Goal: Task Accomplishment & Management: Complete application form

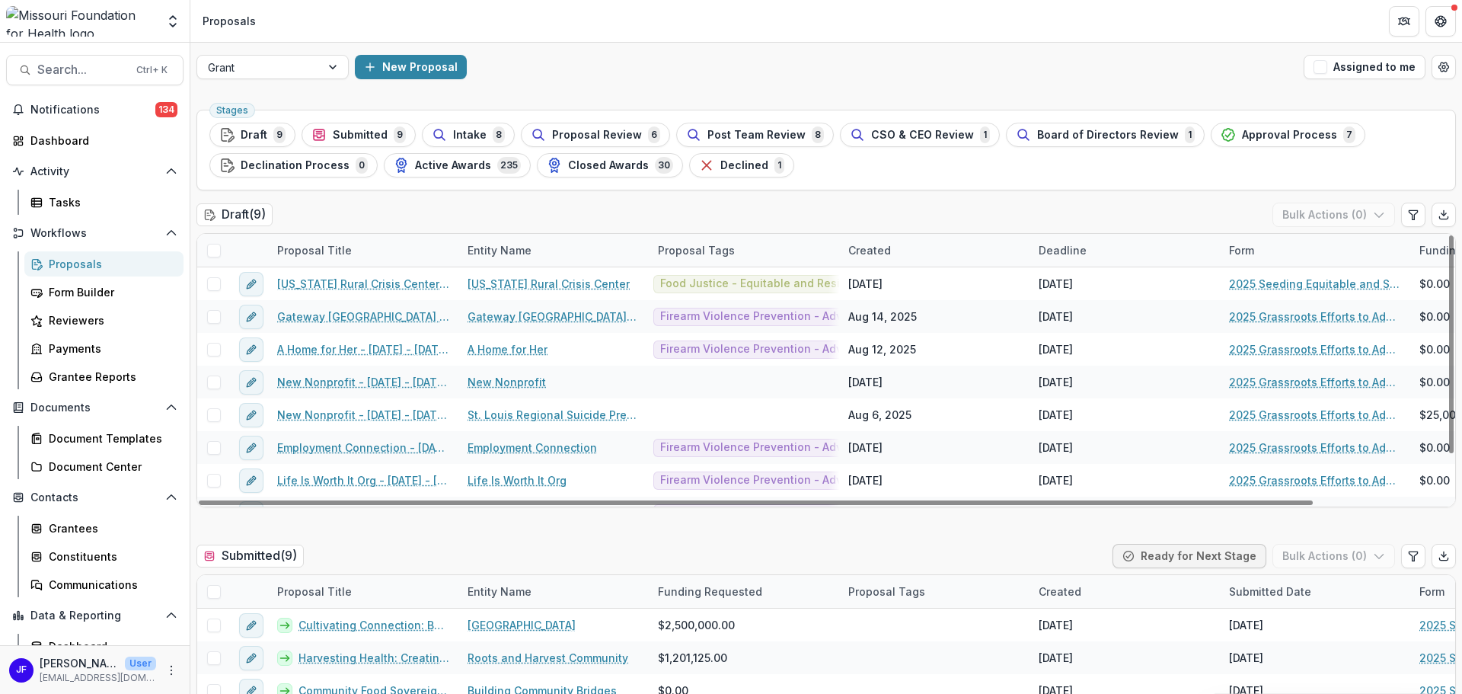
scroll to position [56, 0]
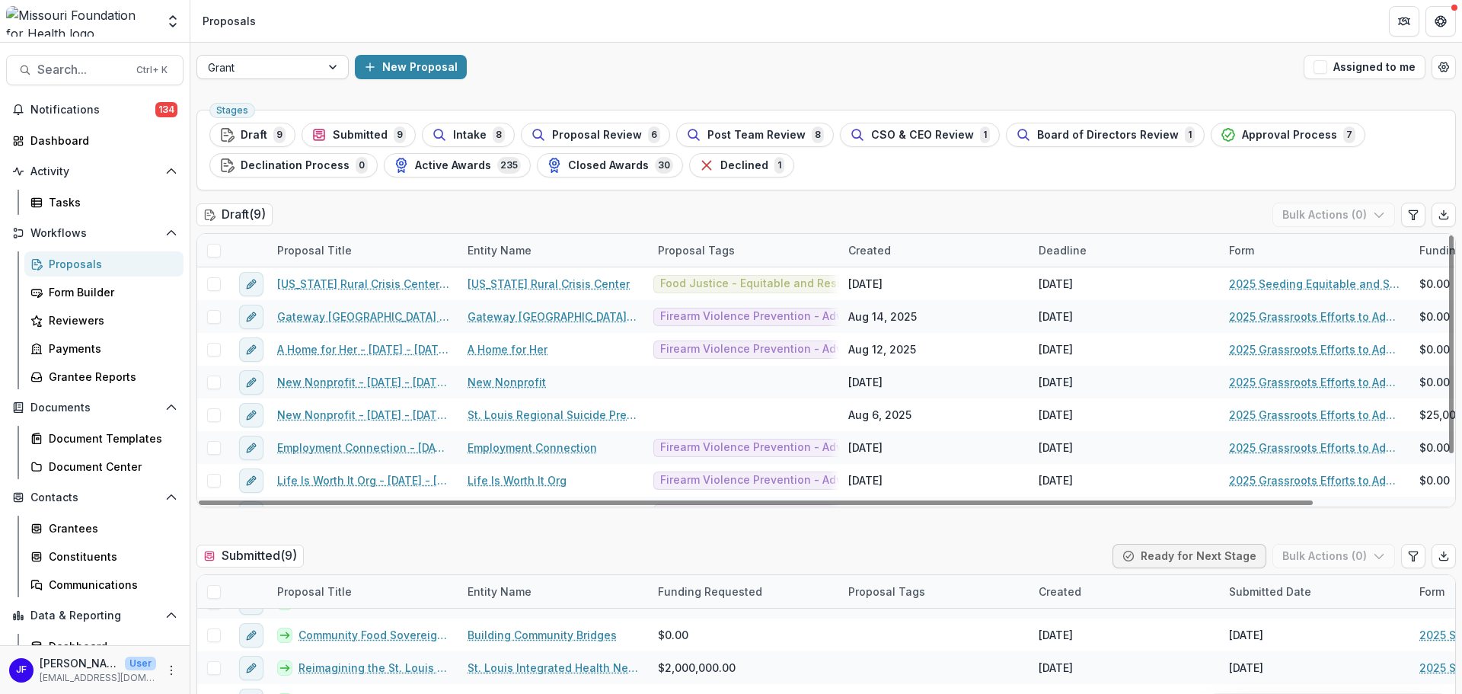
click at [332, 72] on div at bounding box center [334, 67] width 27 height 23
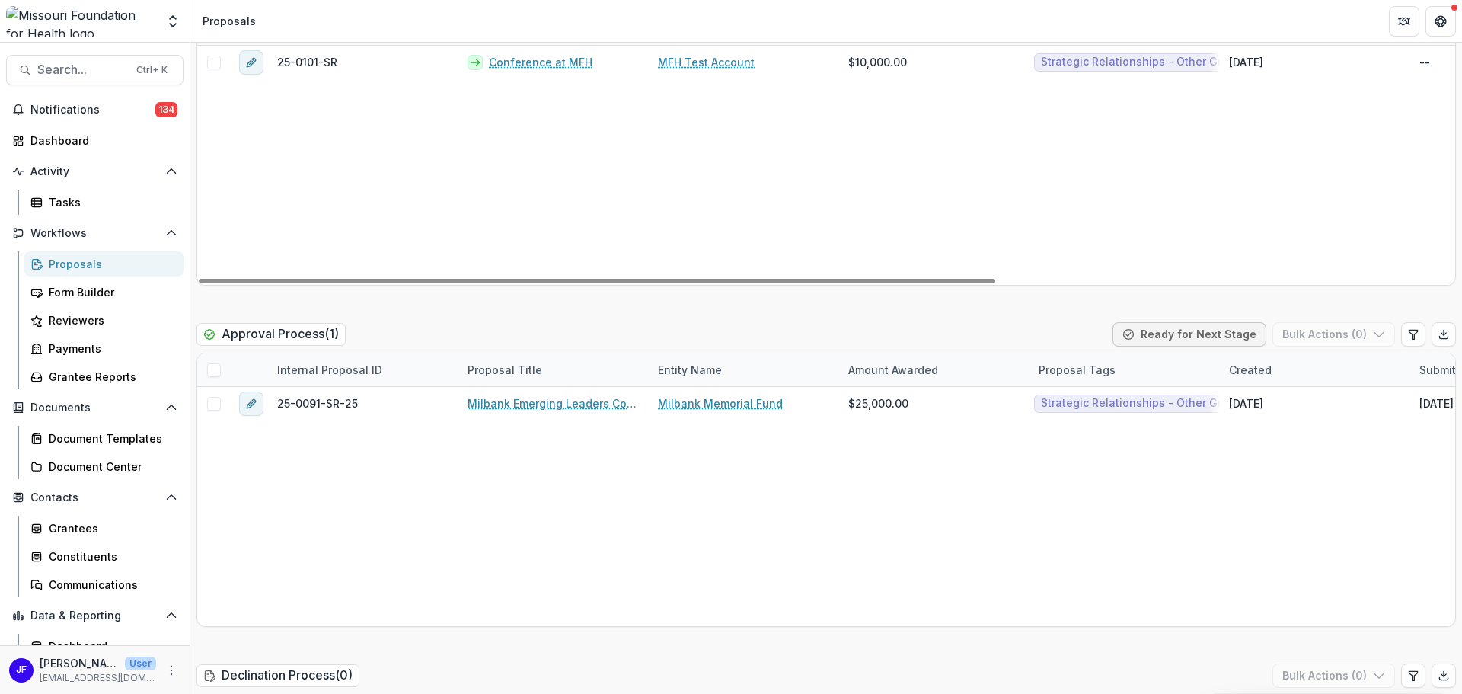
scroll to position [2056, 0]
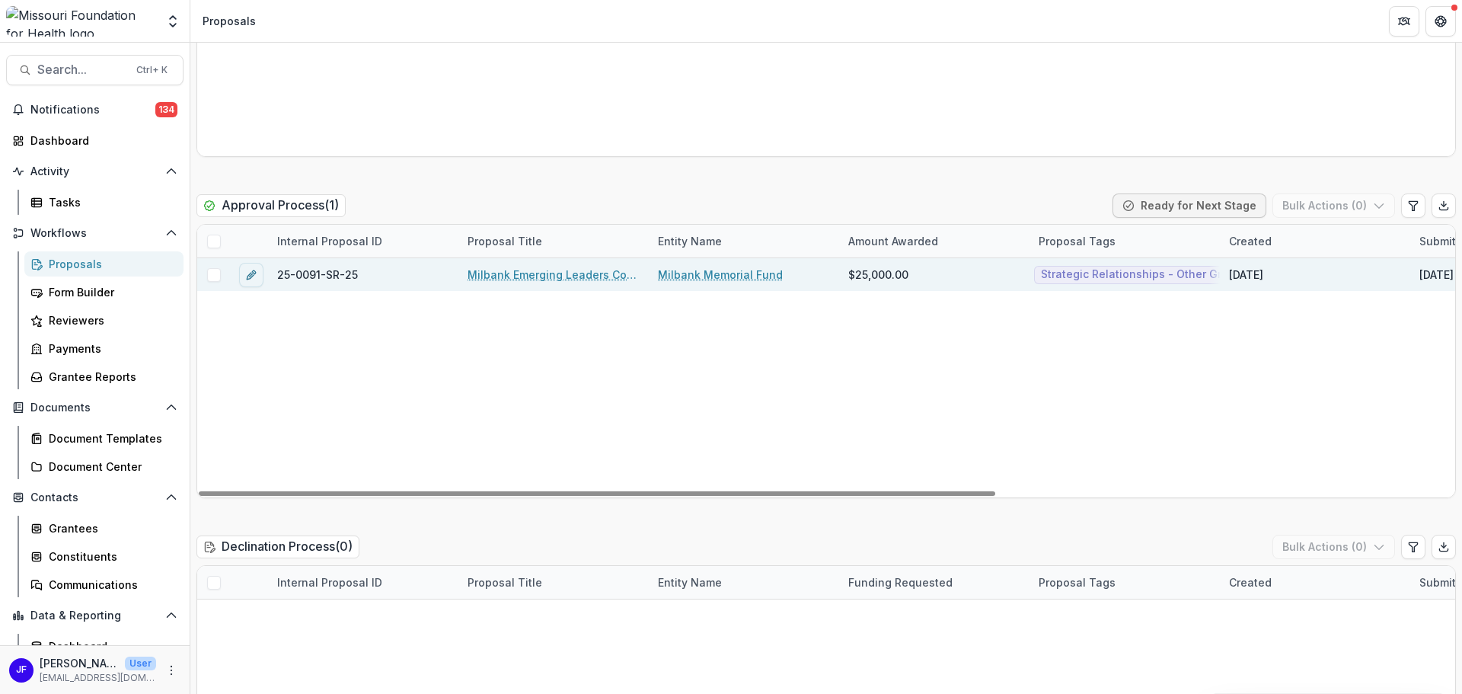
click at [525, 273] on link "Milbank Emerging Leaders Convening" at bounding box center [553, 274] width 172 height 16
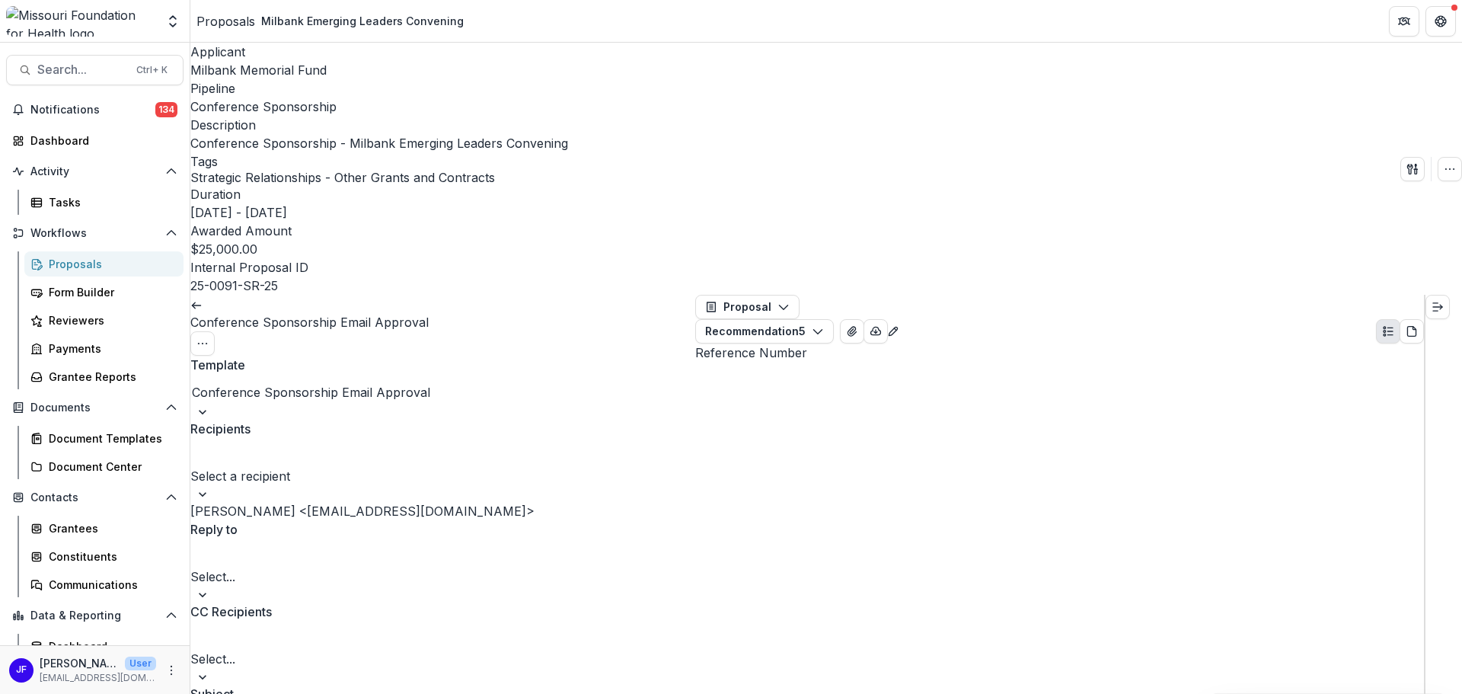
click at [664, 486] on div at bounding box center [442, 493] width 505 height 15
click at [614, 502] on div "[PERSON_NAME] <[EMAIL_ADDRESS][DOMAIN_NAME]>" at bounding box center [442, 511] width 505 height 18
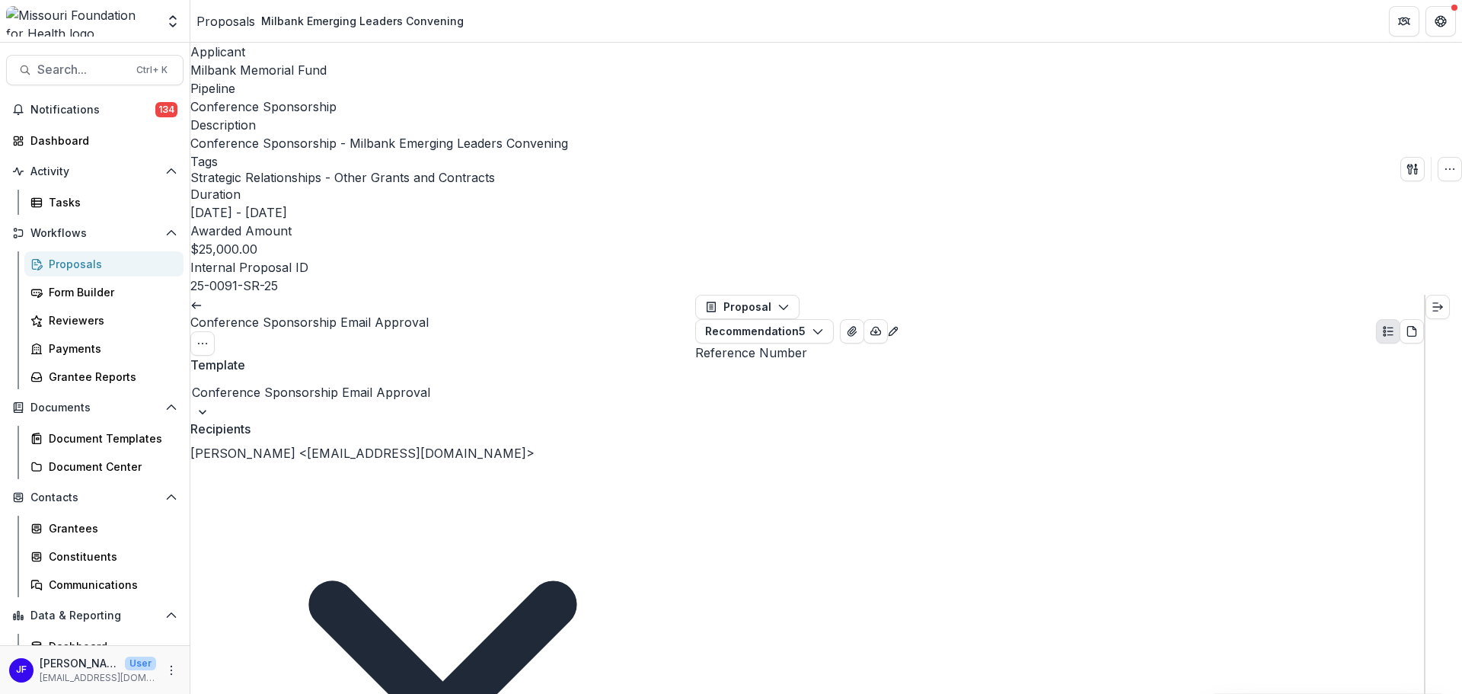
type input "*"
type input "***"
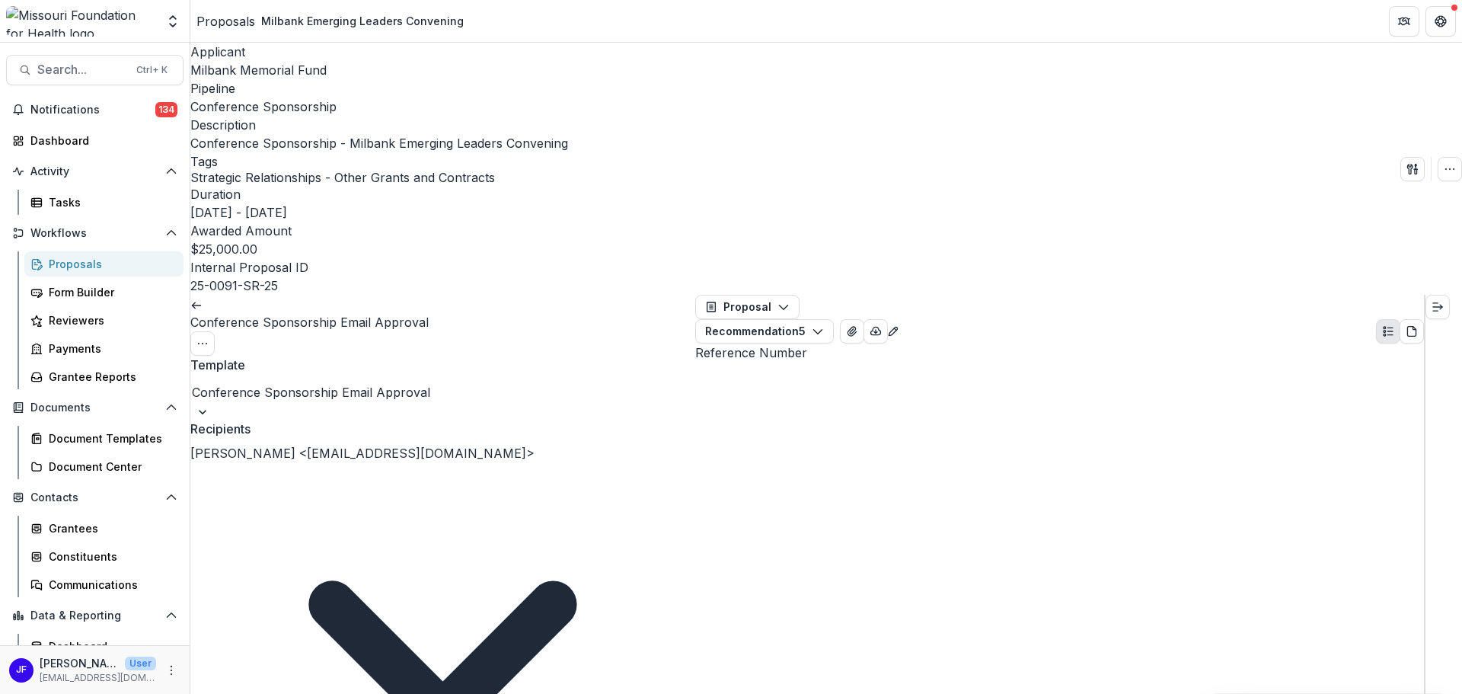
click at [327, 693] on div "[EMAIL_ADDRESS][DOMAIN_NAME]" at bounding box center [731, 703] width 1462 height 18
type input "***"
click at [367, 693] on div "[EMAIL_ADDRESS][DOMAIN_NAME]" at bounding box center [731, 703] width 1462 height 18
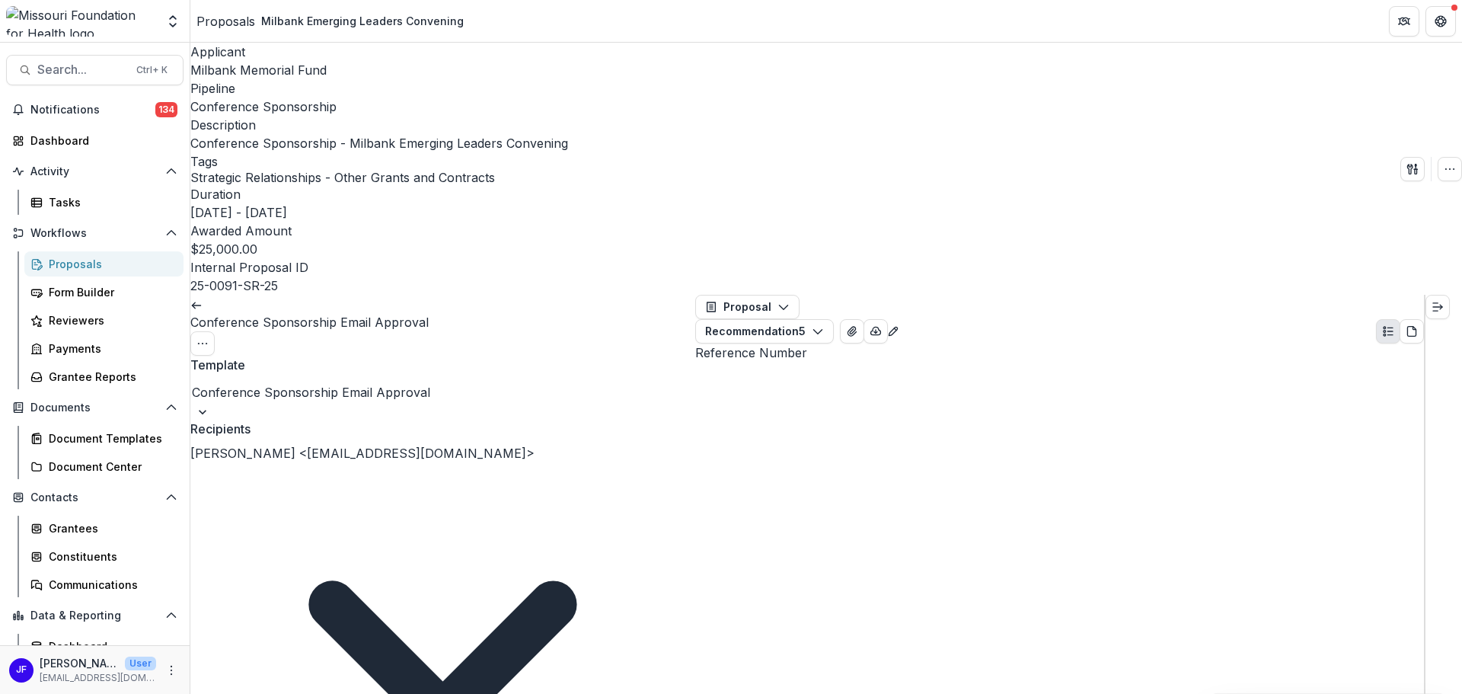
drag, startPoint x: 248, startPoint y: 493, endPoint x: 260, endPoint y: 494, distance: 11.5
click at [1450, 295] on button "Expand right" at bounding box center [1437, 307] width 24 height 24
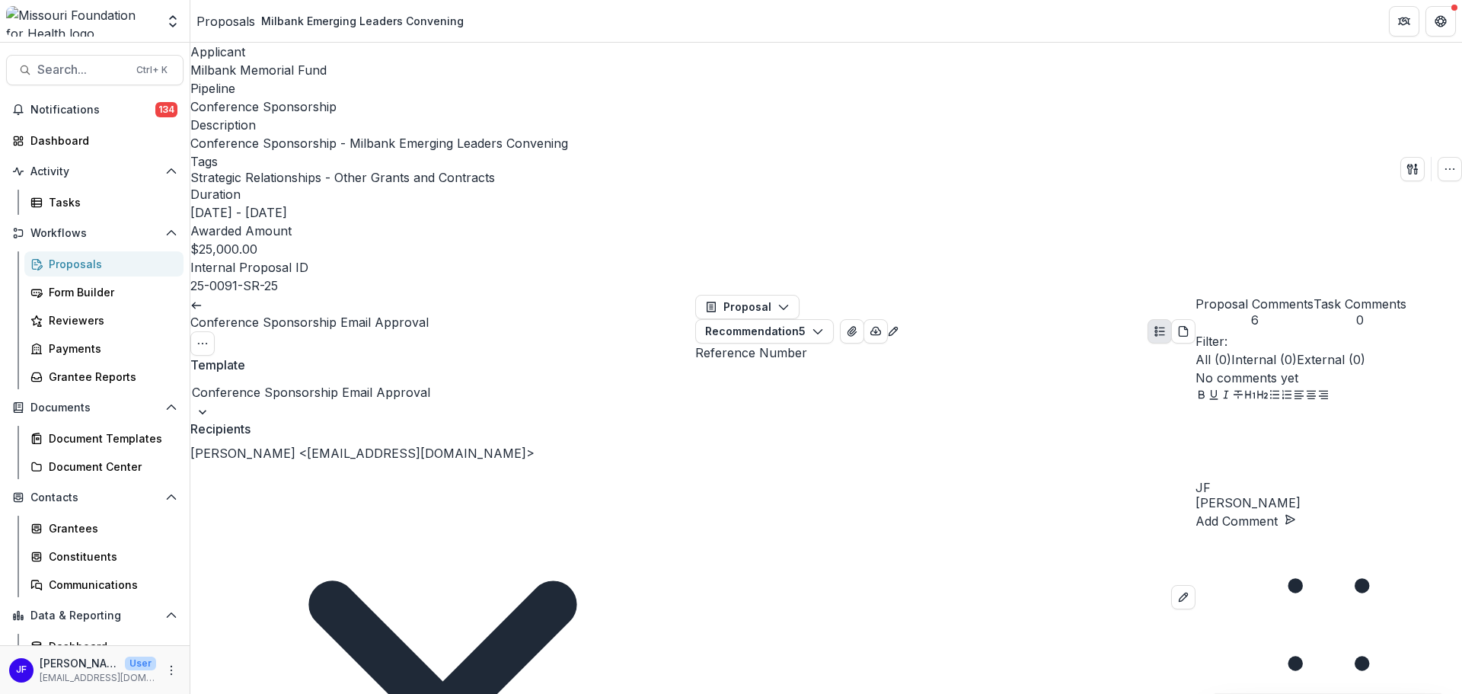
type input "*"
type input "**********"
click at [430, 693] on div "Add [EMAIL_ADDRESS][DOMAIN_NAME] as a CC recipient" at bounding box center [731, 703] width 1462 height 18
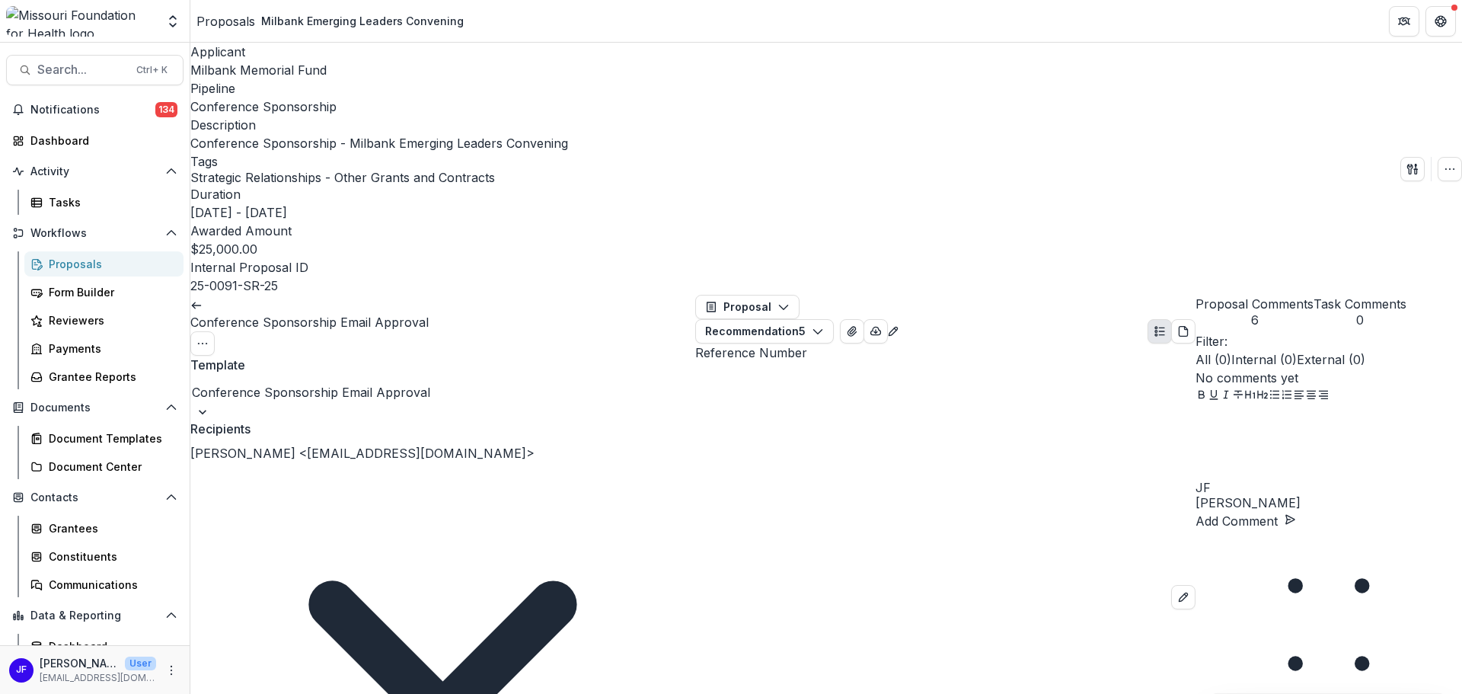
scroll to position [152, 0]
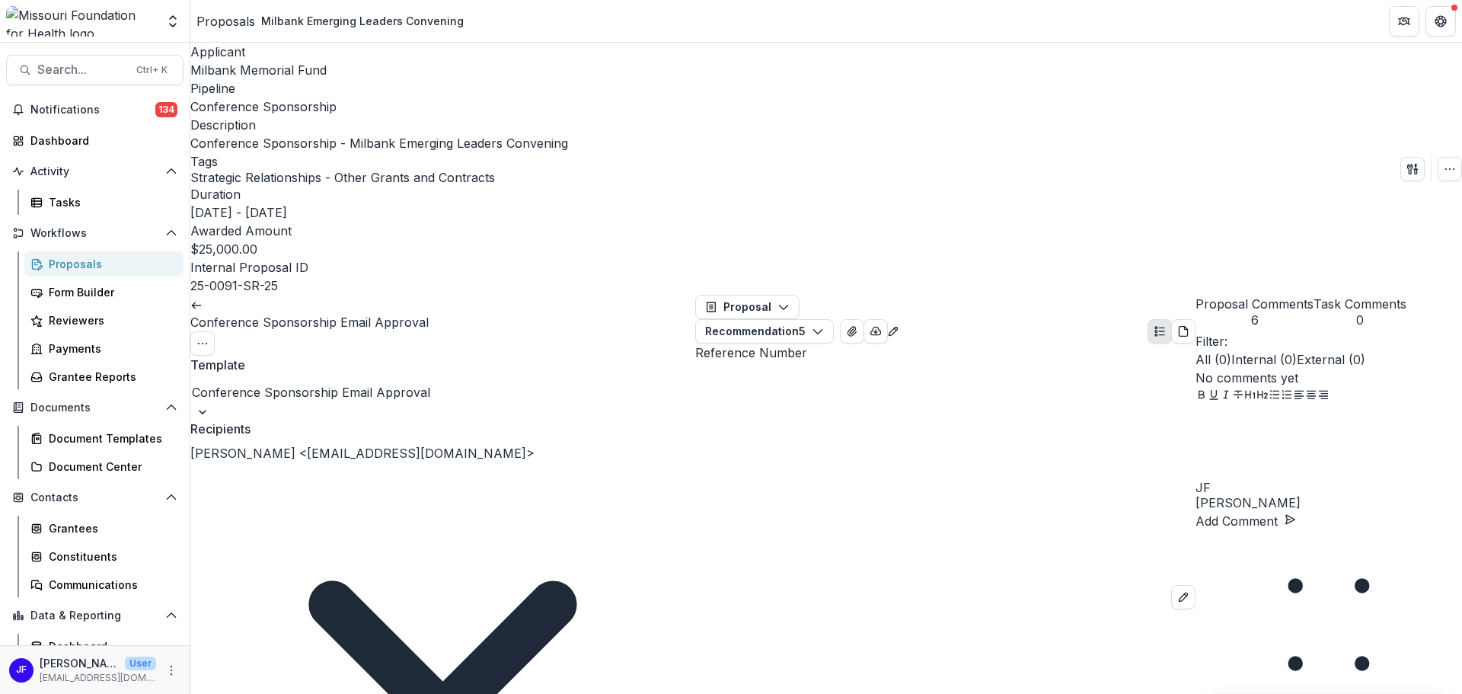
scroll to position [0, 0]
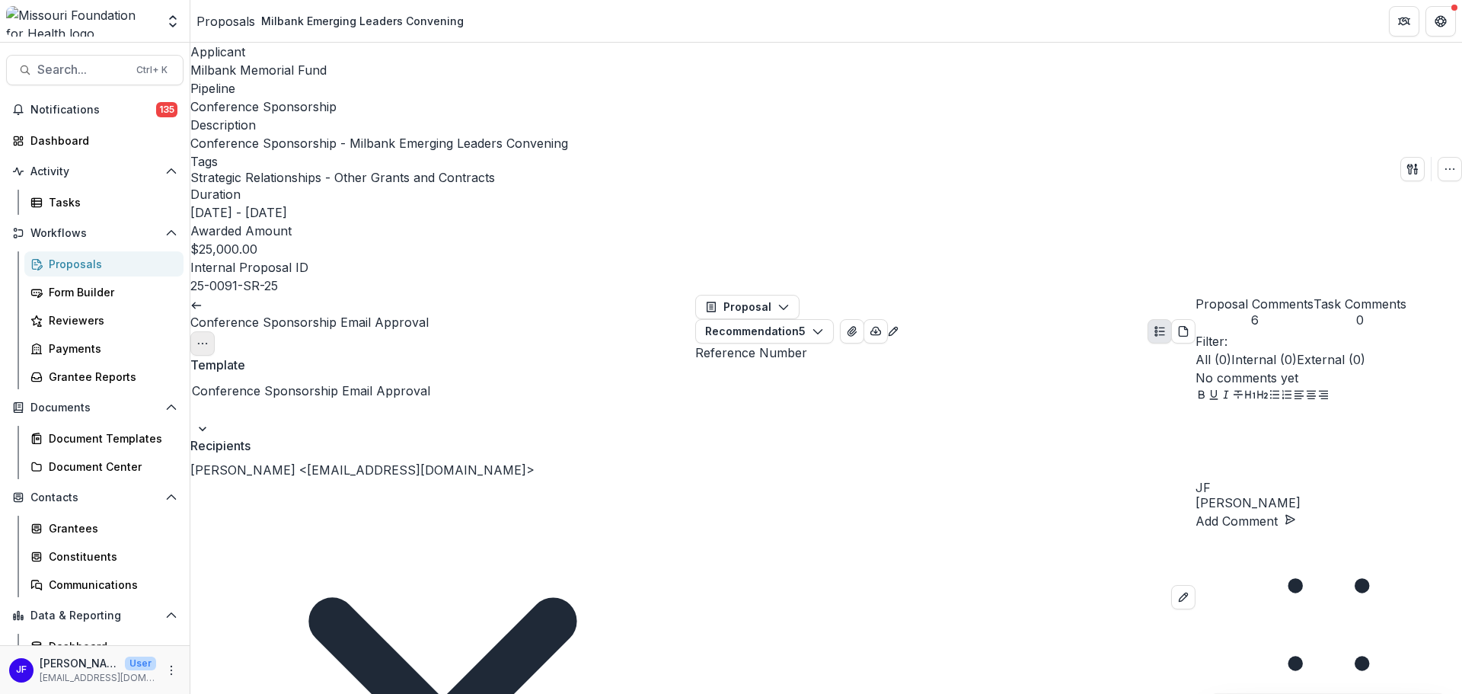
click at [209, 337] on icon "Options" at bounding box center [202, 343] width 12 height 12
click at [781, 301] on icon "button" at bounding box center [783, 307] width 12 height 12
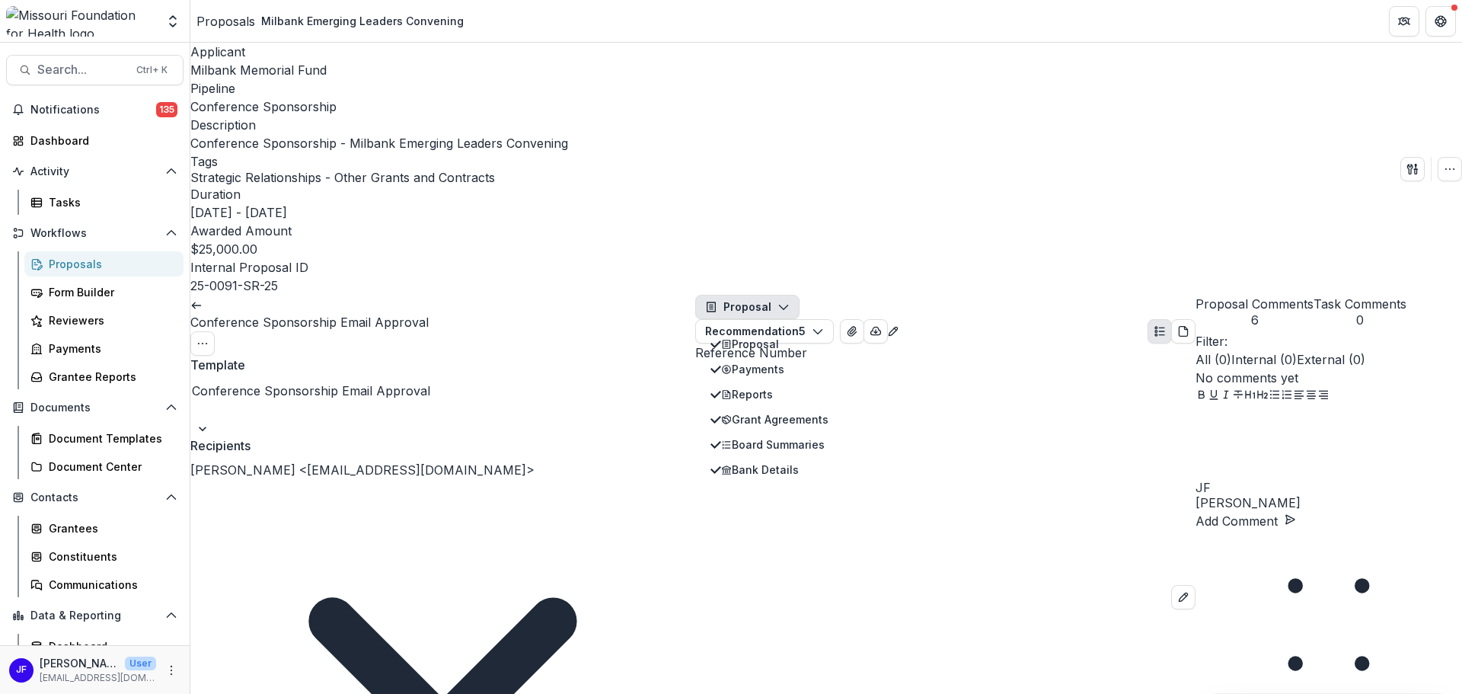
click at [781, 301] on icon "button" at bounding box center [783, 307] width 12 height 12
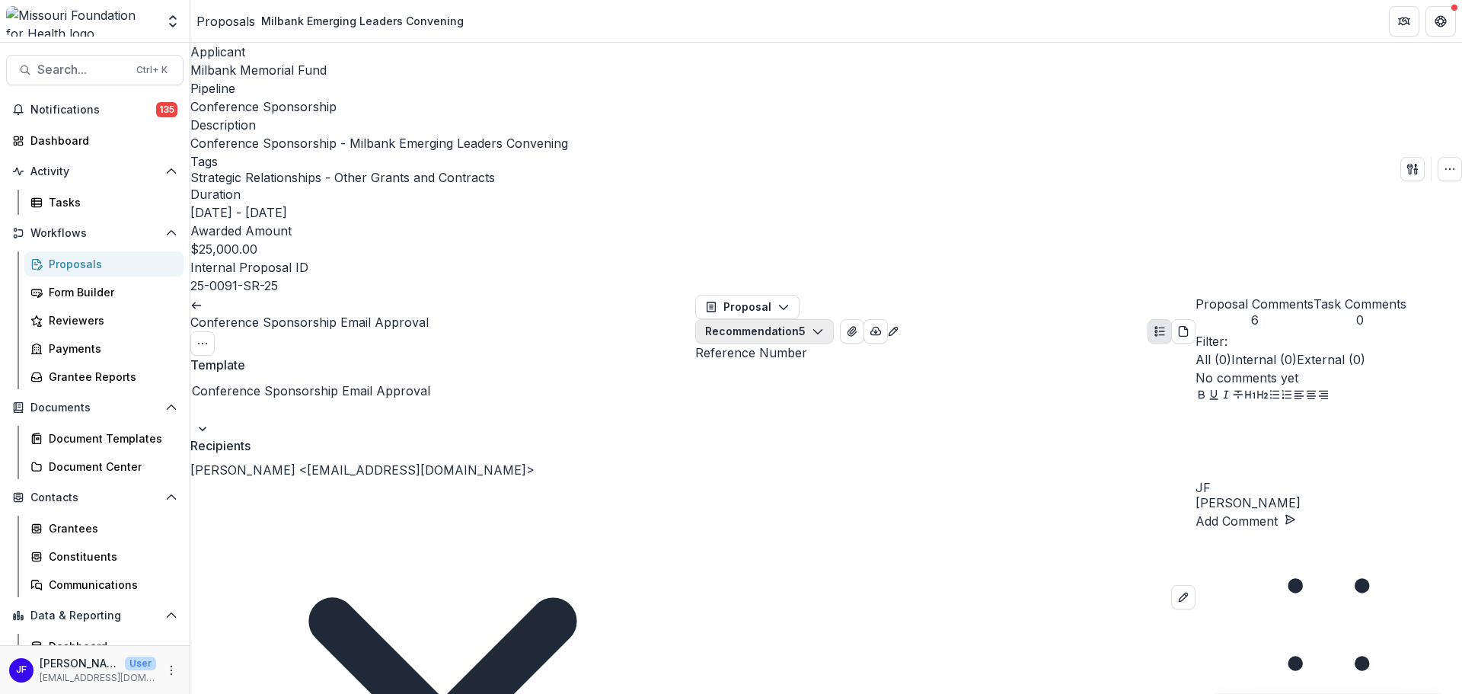
click at [834, 319] on button "Recommendation 5" at bounding box center [764, 331] width 139 height 24
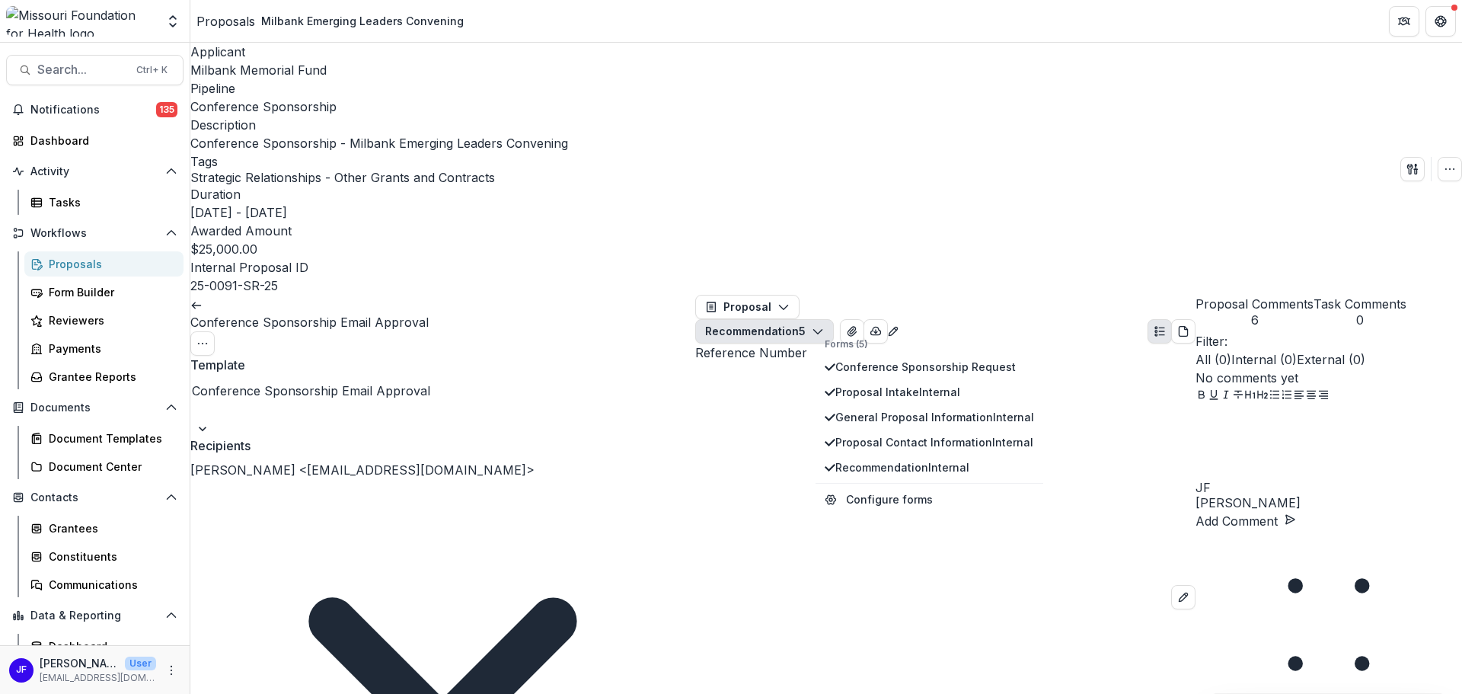
click at [834, 319] on button "Recommendation 5" at bounding box center [764, 331] width 139 height 24
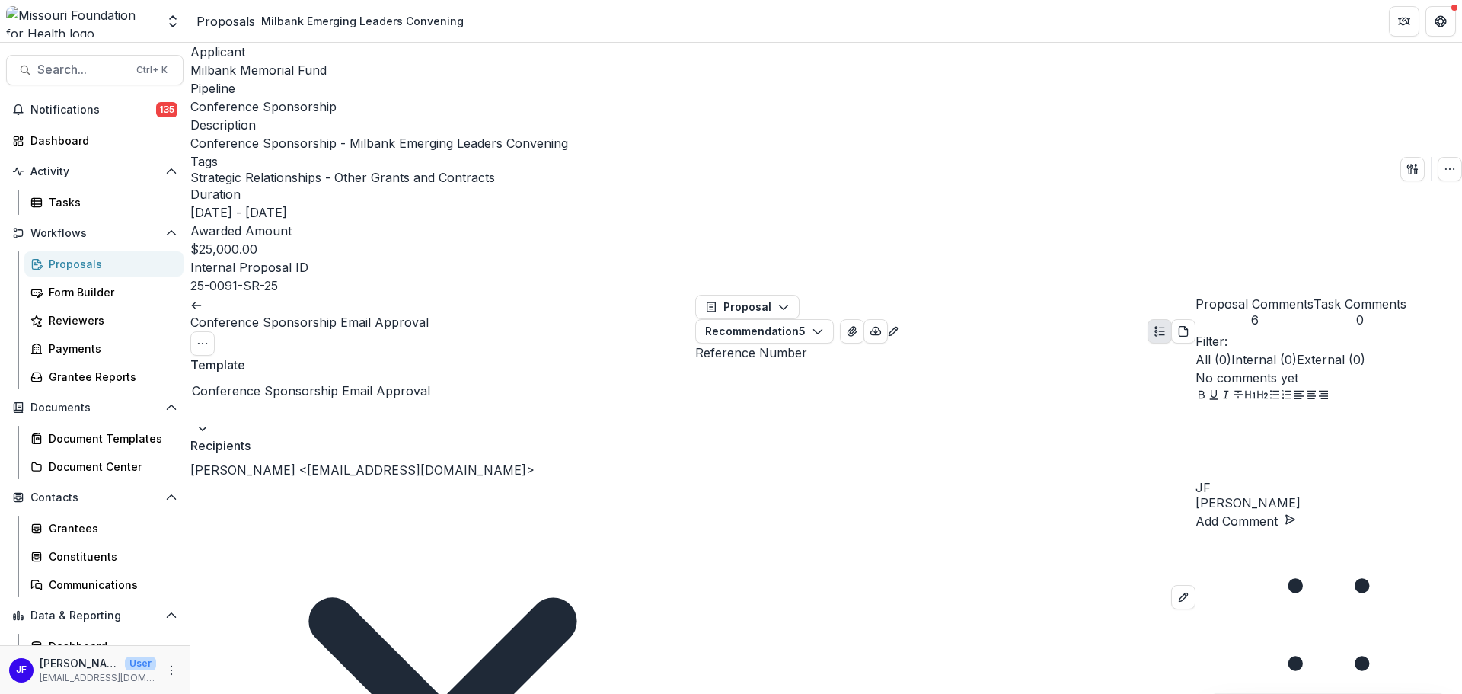
click at [274, 74] on span "Milbank Memorial Fund" at bounding box center [258, 69] width 136 height 15
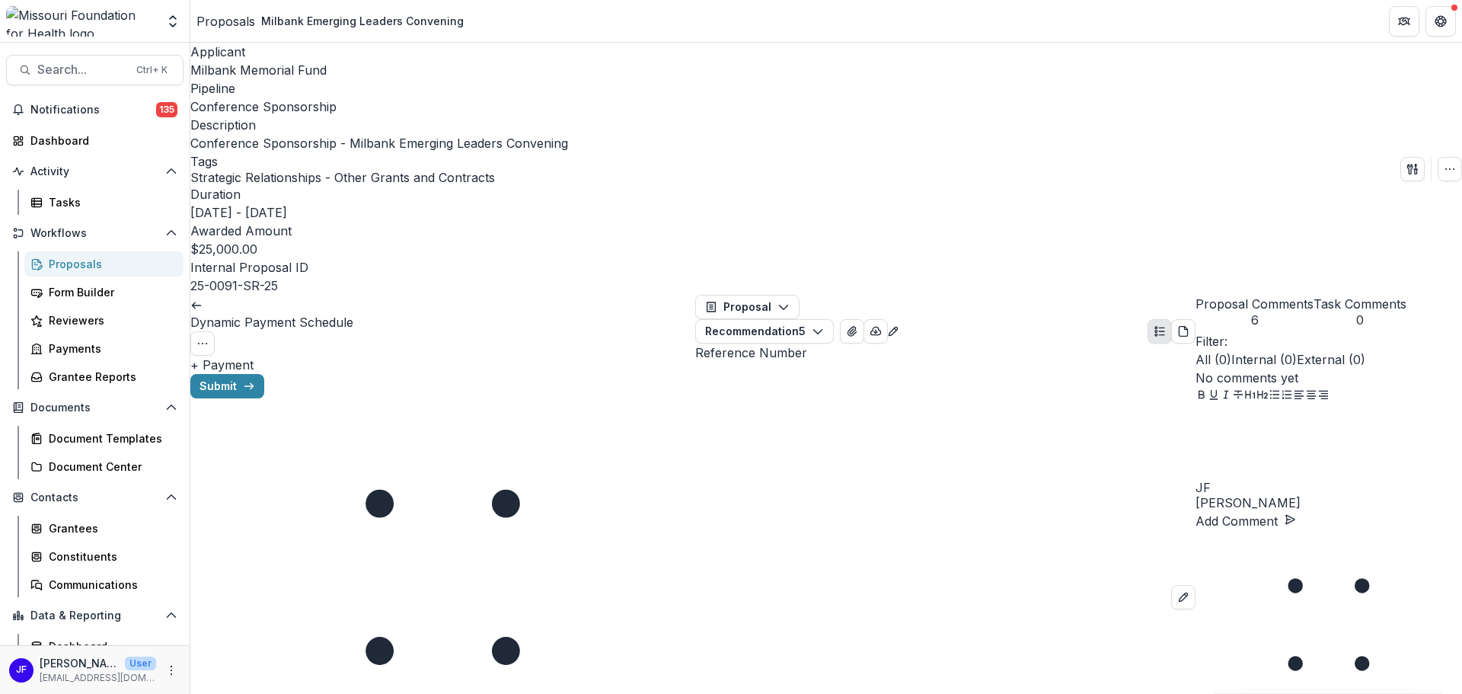
click at [254, 356] on button "+ Payment" at bounding box center [221, 365] width 63 height 18
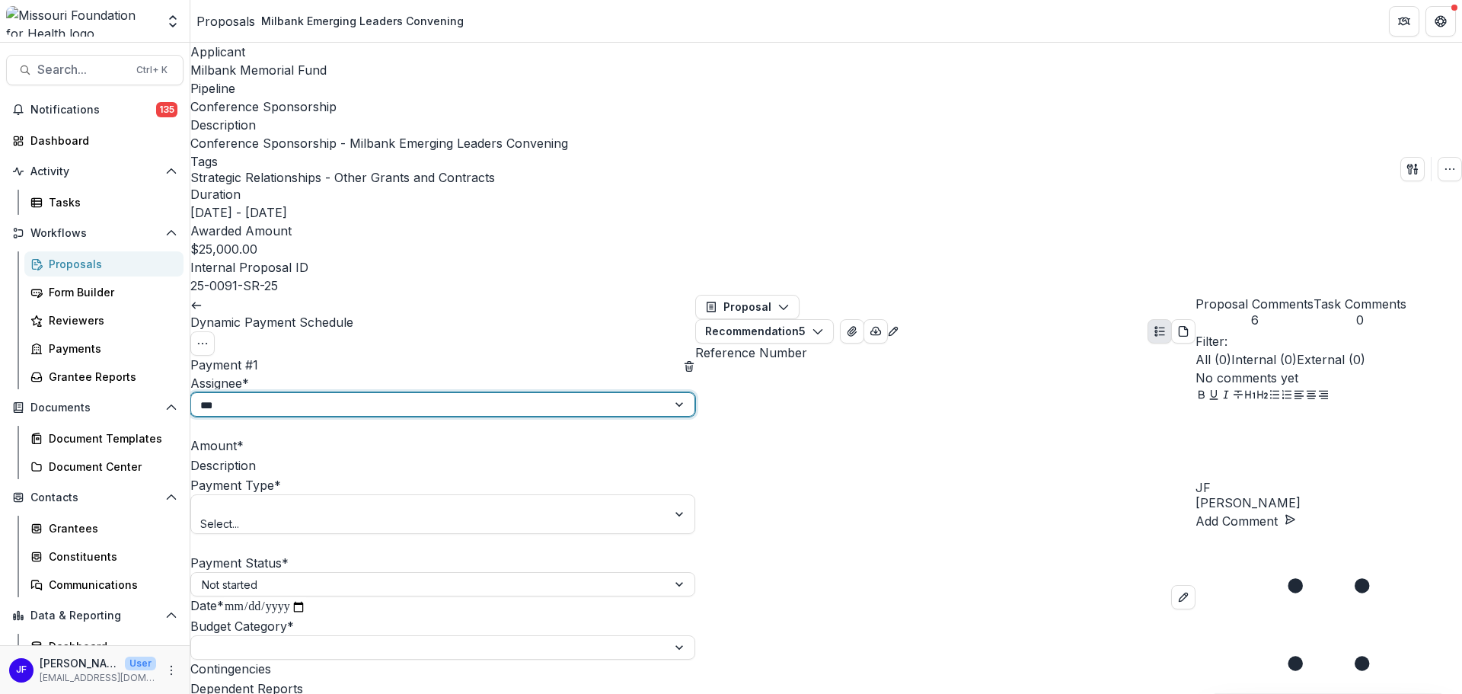
type input "****"
click at [522, 693] on div "[PERSON_NAME] - [EMAIL_ADDRESS][DOMAIN_NAME]" at bounding box center [731, 703] width 1462 height 18
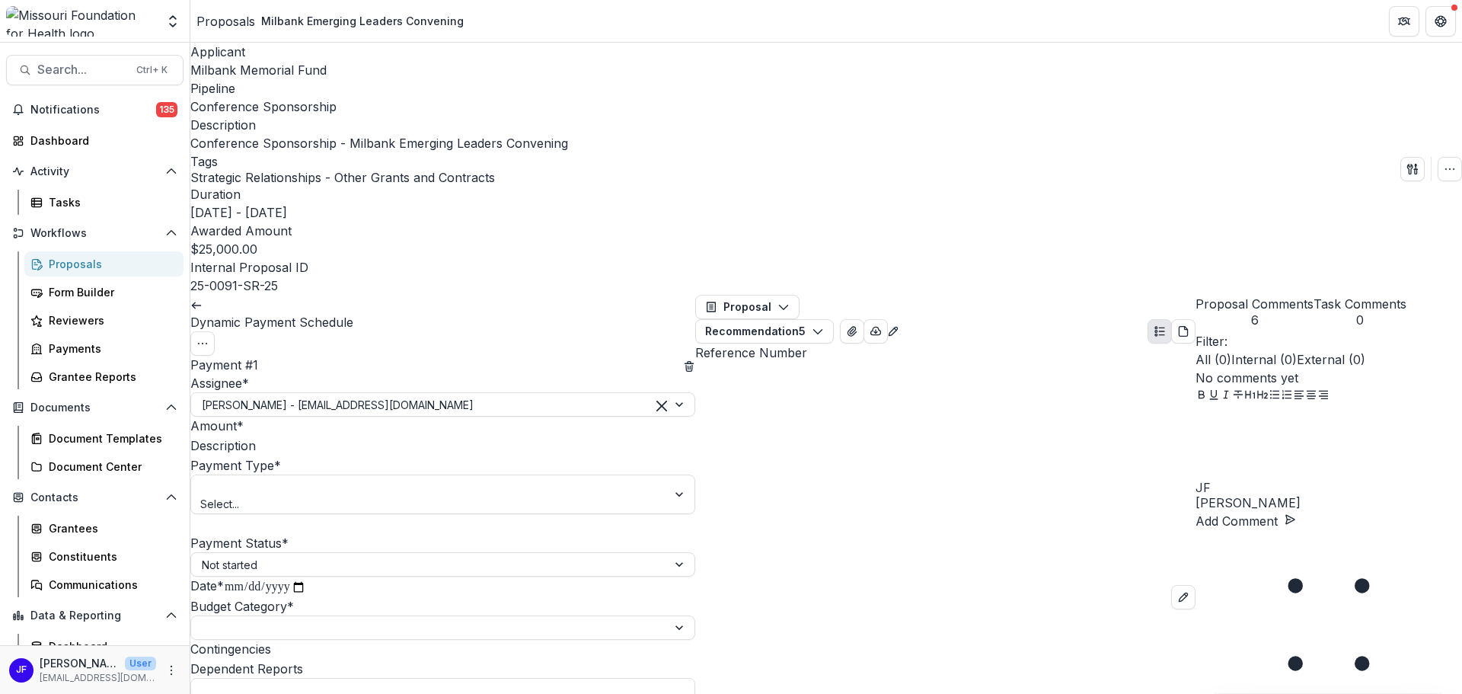
click at [365, 418] on input "Amount *" at bounding box center [305, 427] width 122 height 18
type input "*******"
click at [362, 438] on input "Description" at bounding box center [317, 447] width 122 height 18
click at [222, 456] on div "Payment Type * Select..." at bounding box center [442, 495] width 505 height 78
click at [668, 475] on div at bounding box center [680, 494] width 27 height 38
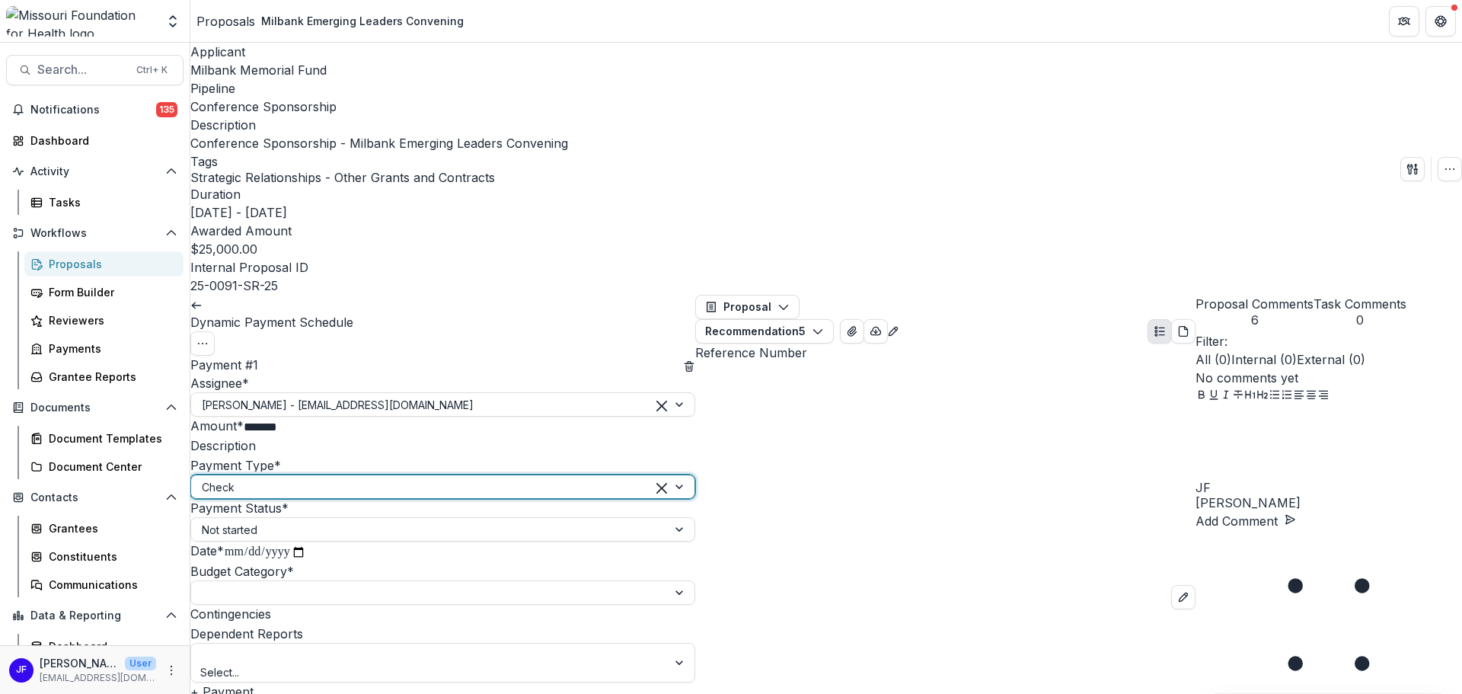
scroll to position [72, 0]
click at [669, 581] on div at bounding box center [680, 592] width 27 height 23
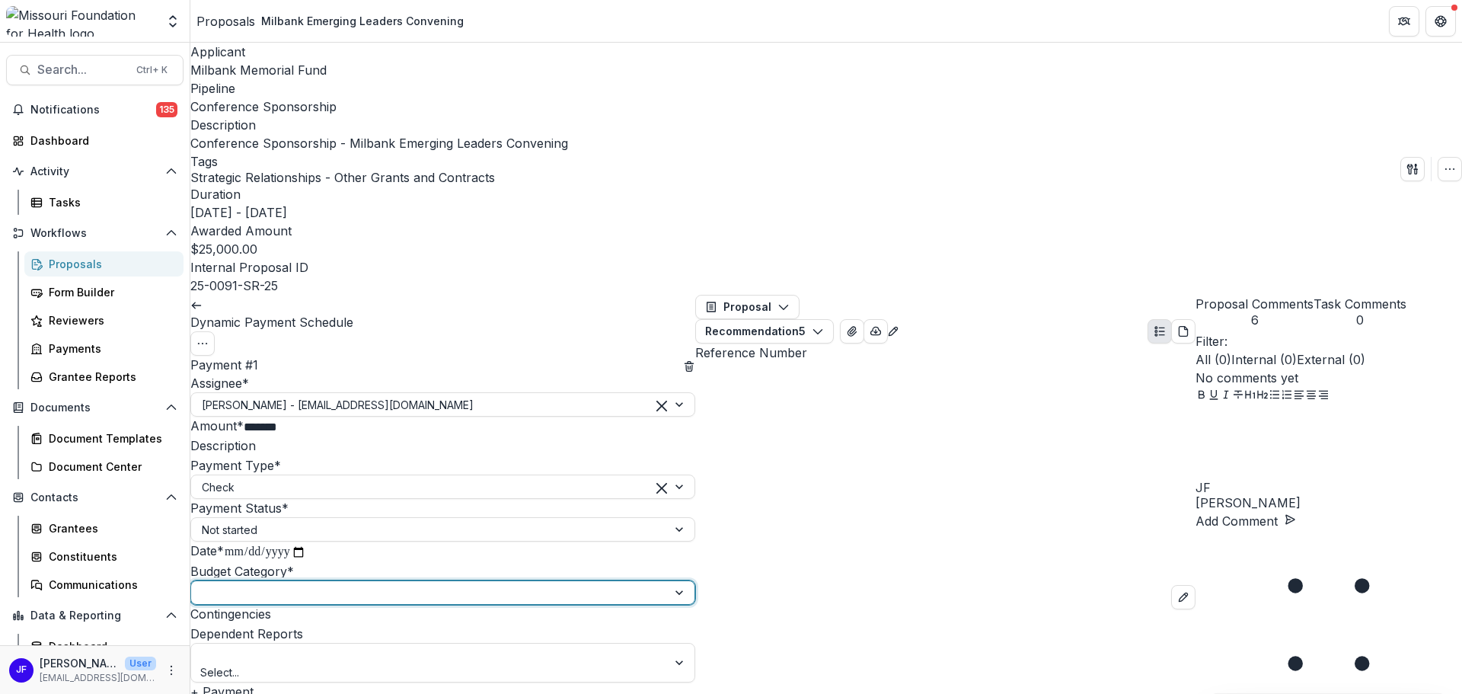
scroll to position [112, 0]
click at [669, 643] on div at bounding box center [680, 662] width 27 height 38
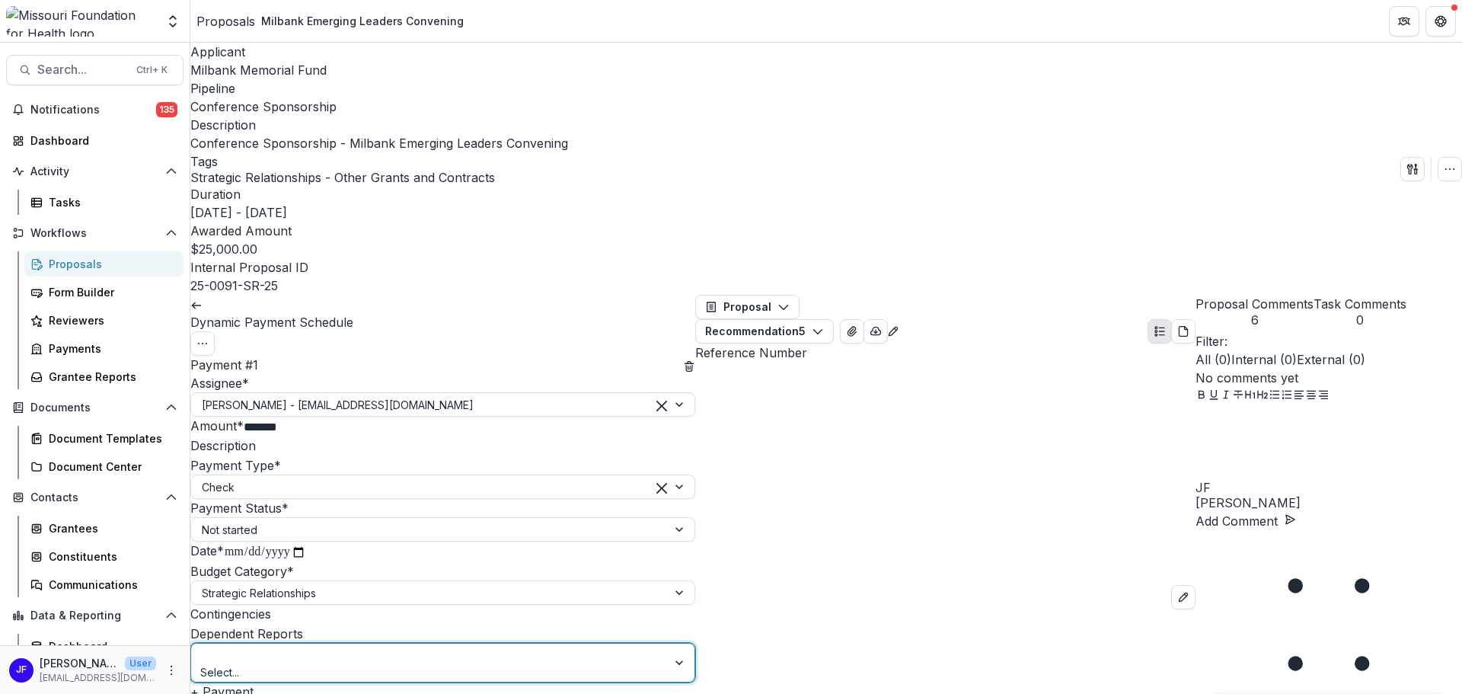
click at [669, 643] on div at bounding box center [680, 662] width 27 height 38
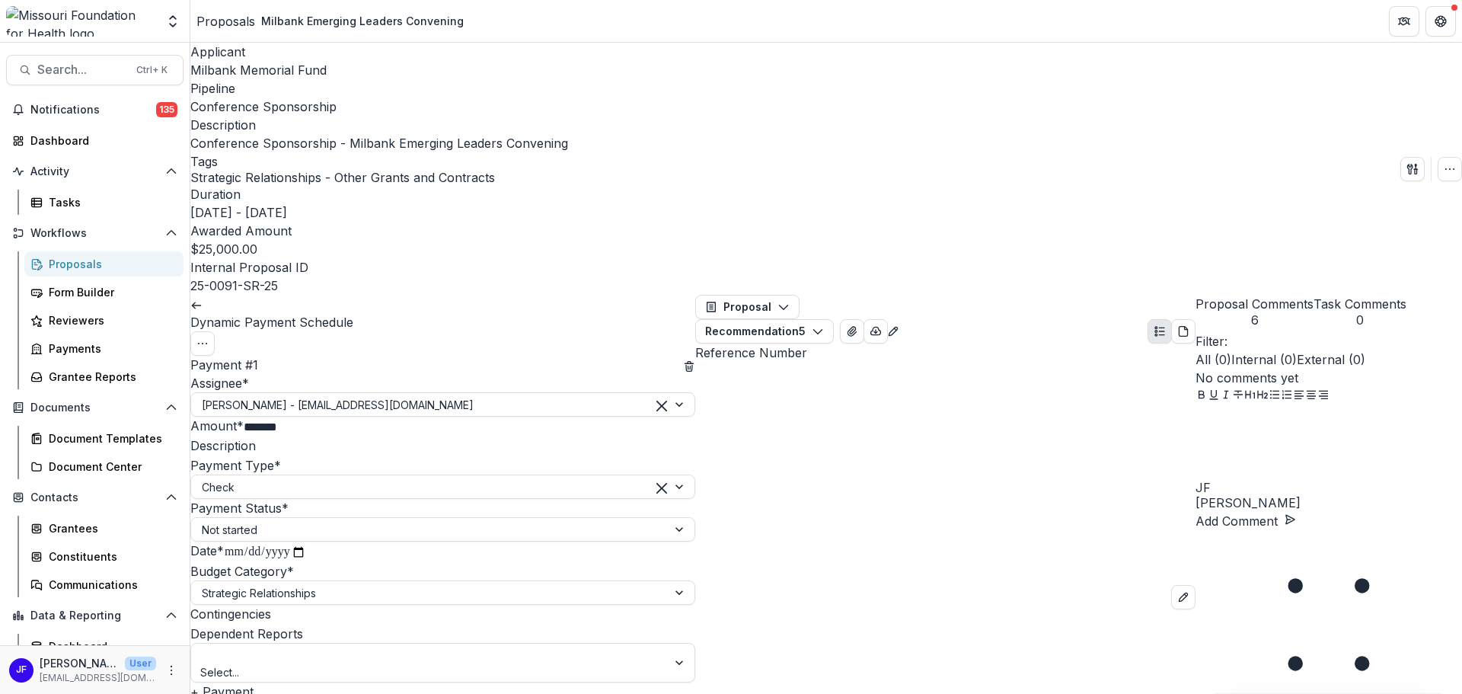
click at [358, 606] on input "Contingencies" at bounding box center [332, 615] width 122 height 18
type input "**********"
click at [306, 542] on input "**********" at bounding box center [265, 552] width 82 height 20
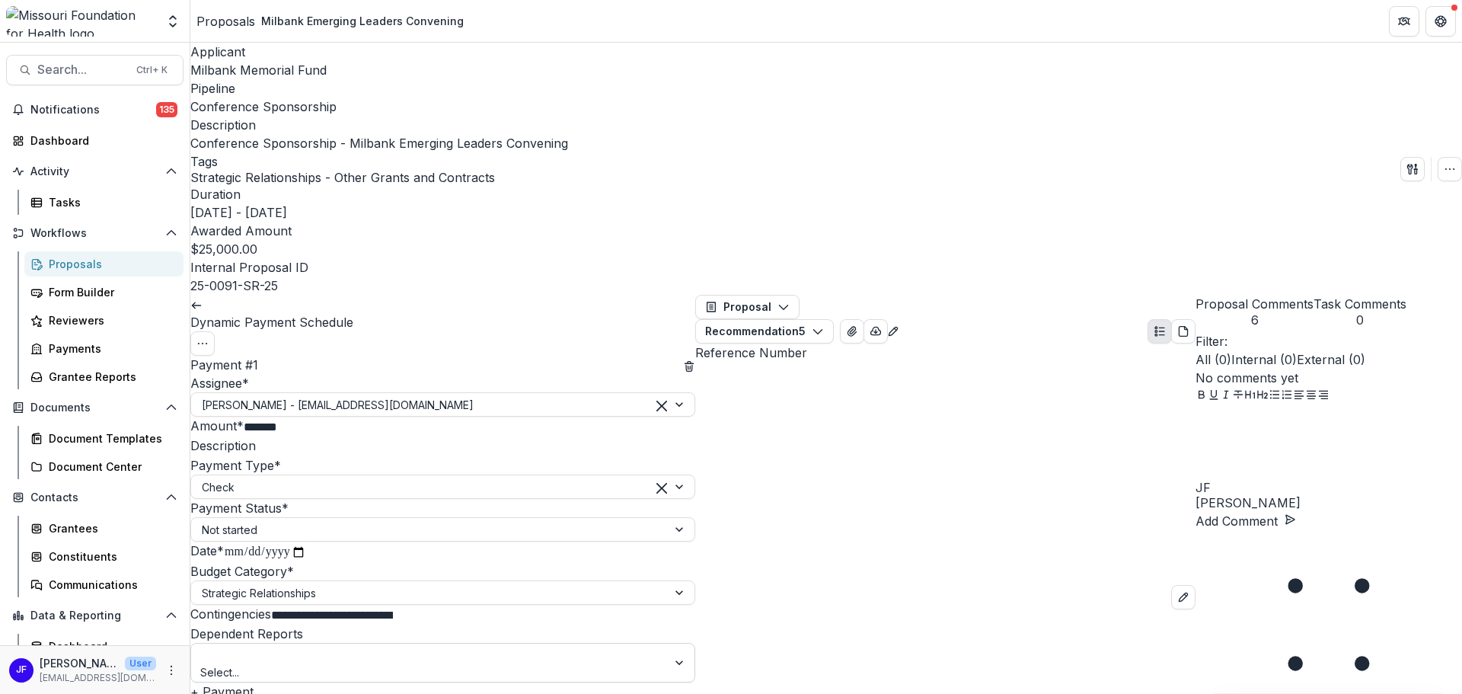
type input "**********"
click at [674, 518] on div at bounding box center [680, 529] width 27 height 23
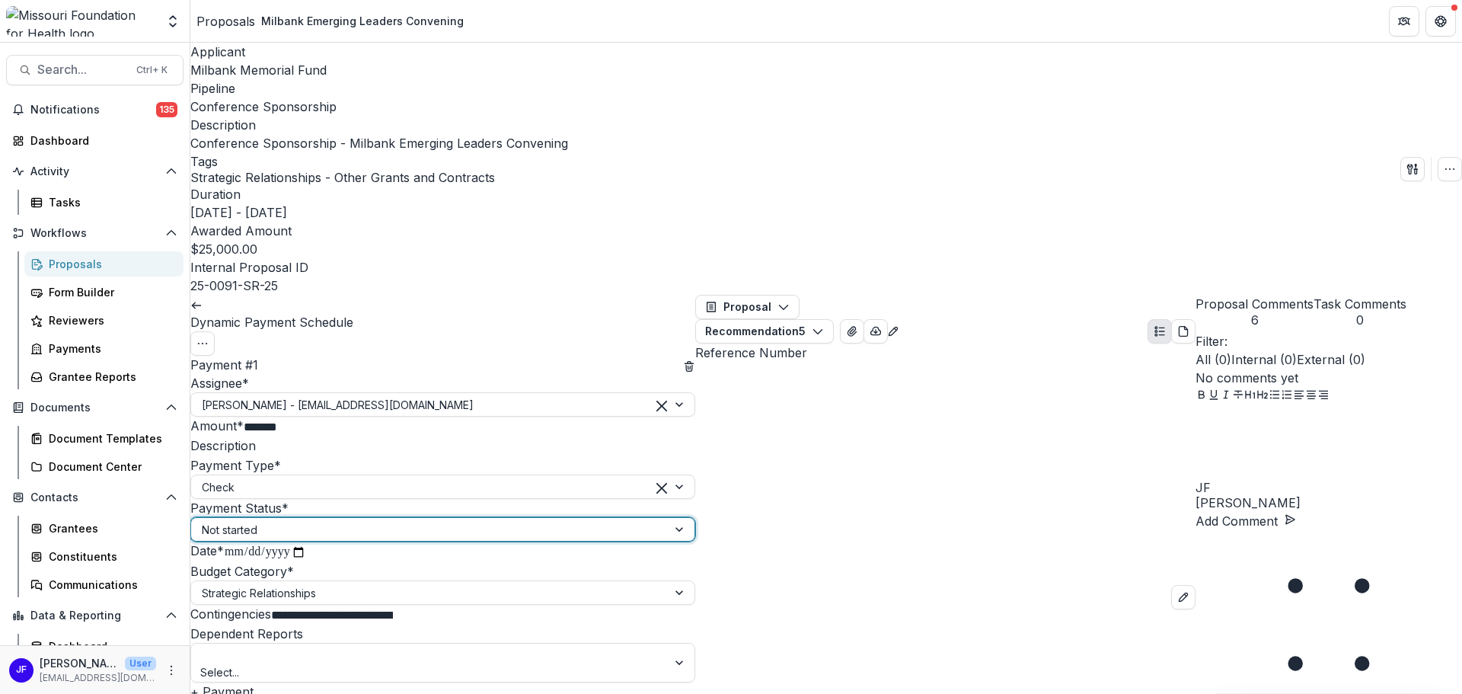
click at [378, 438] on input "Description" at bounding box center [317, 447] width 122 height 18
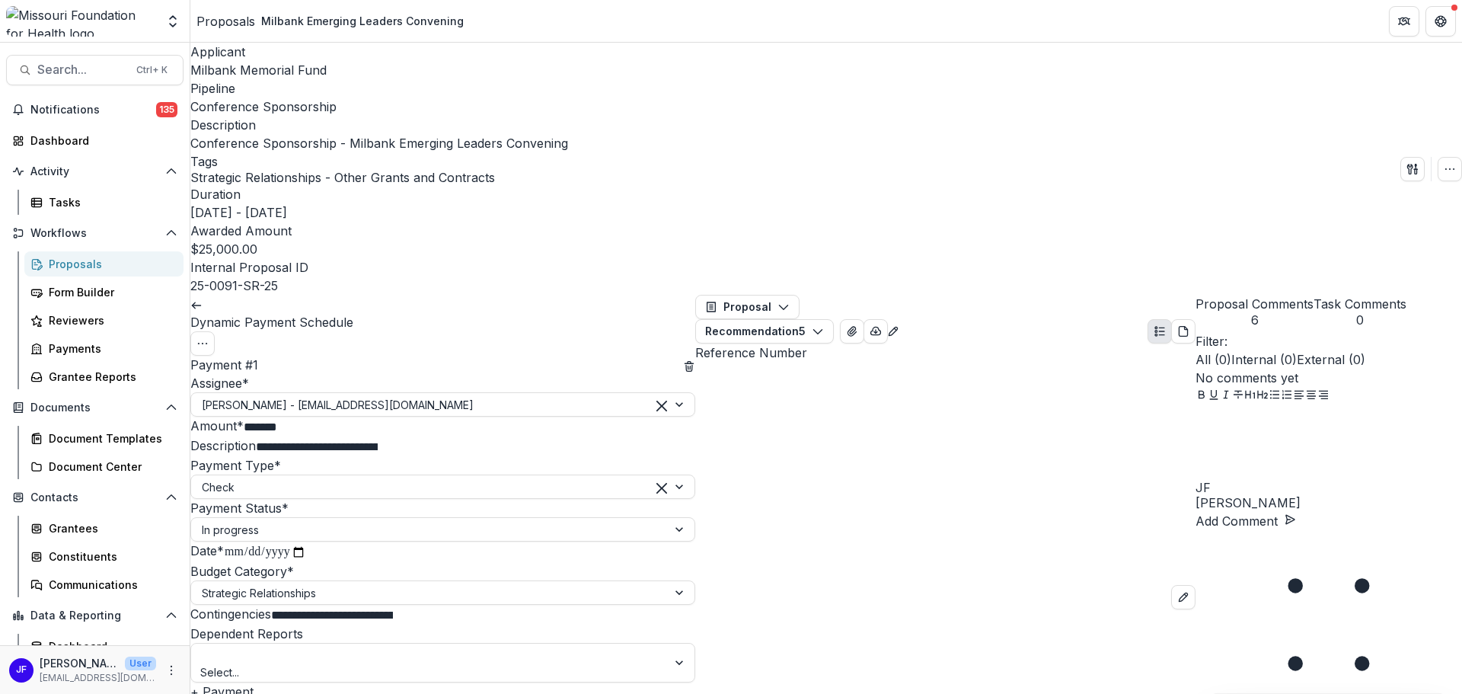
scroll to position [72, 0]
type input "**********"
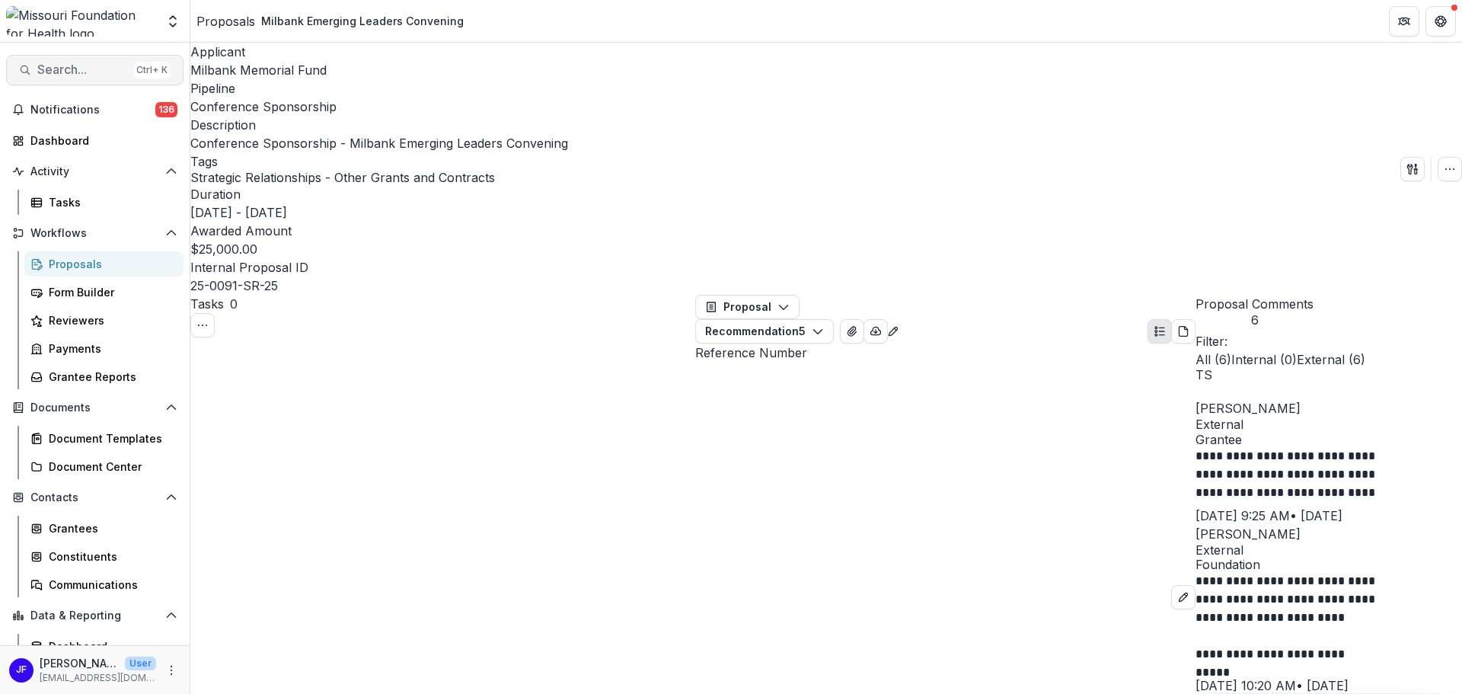
click at [81, 67] on span "Search..." at bounding box center [82, 69] width 90 height 14
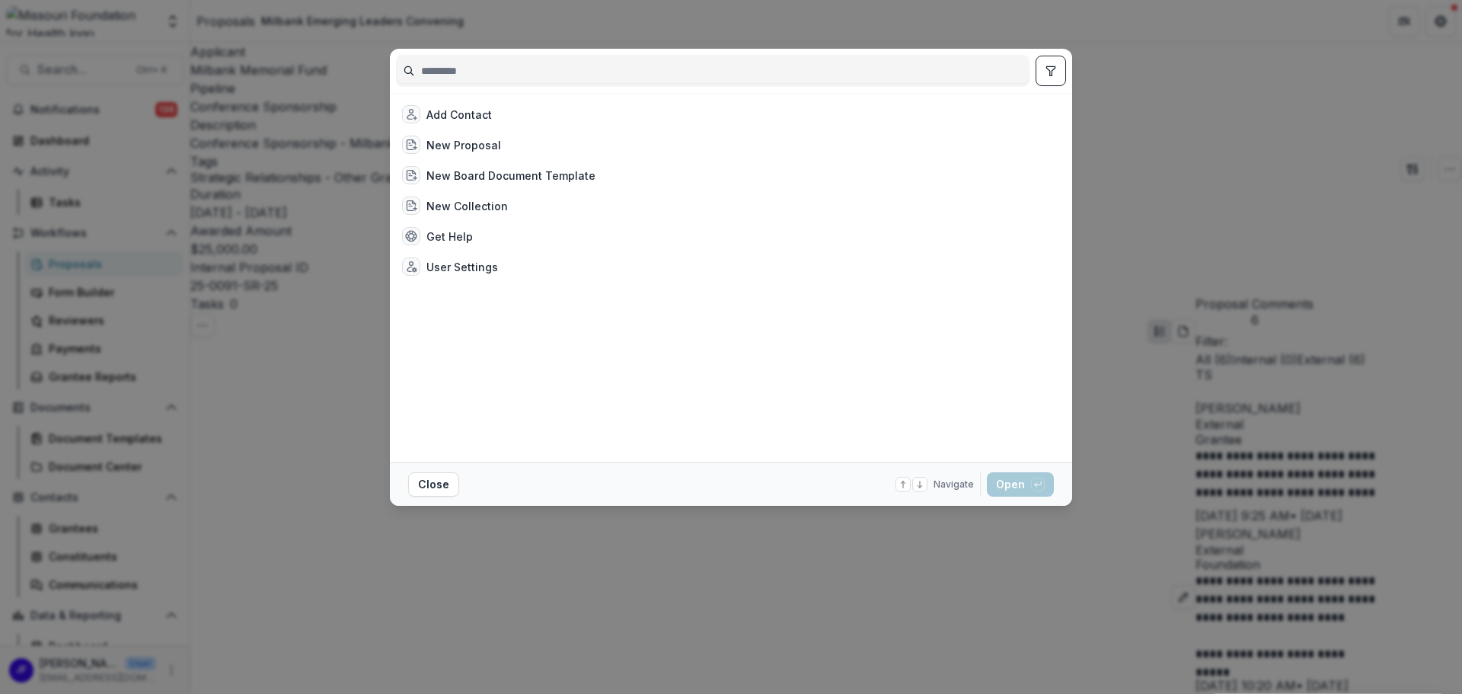
click at [616, 69] on input at bounding box center [713, 71] width 632 height 24
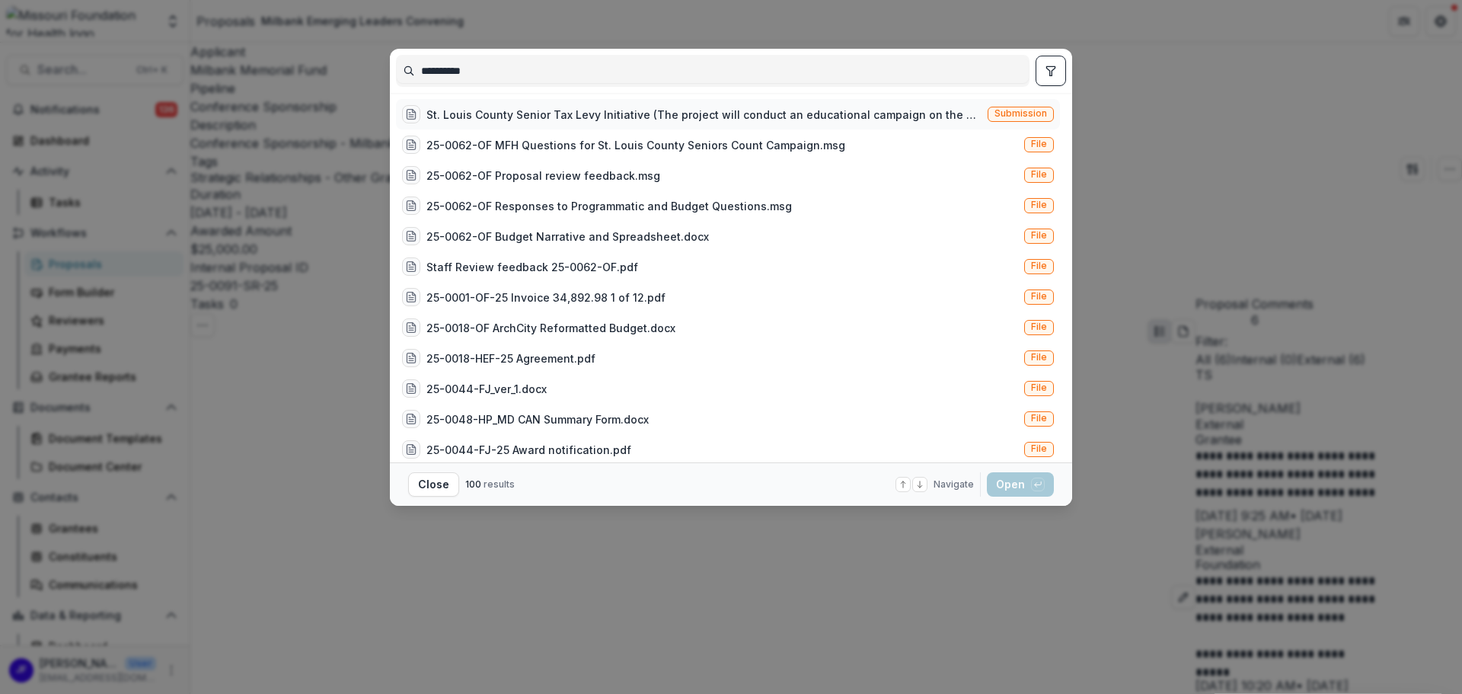
type input "**********"
click at [716, 112] on div "St. Louis County Senior Tax Levy Initiative (The project will conduct an educat…" at bounding box center [703, 115] width 555 height 16
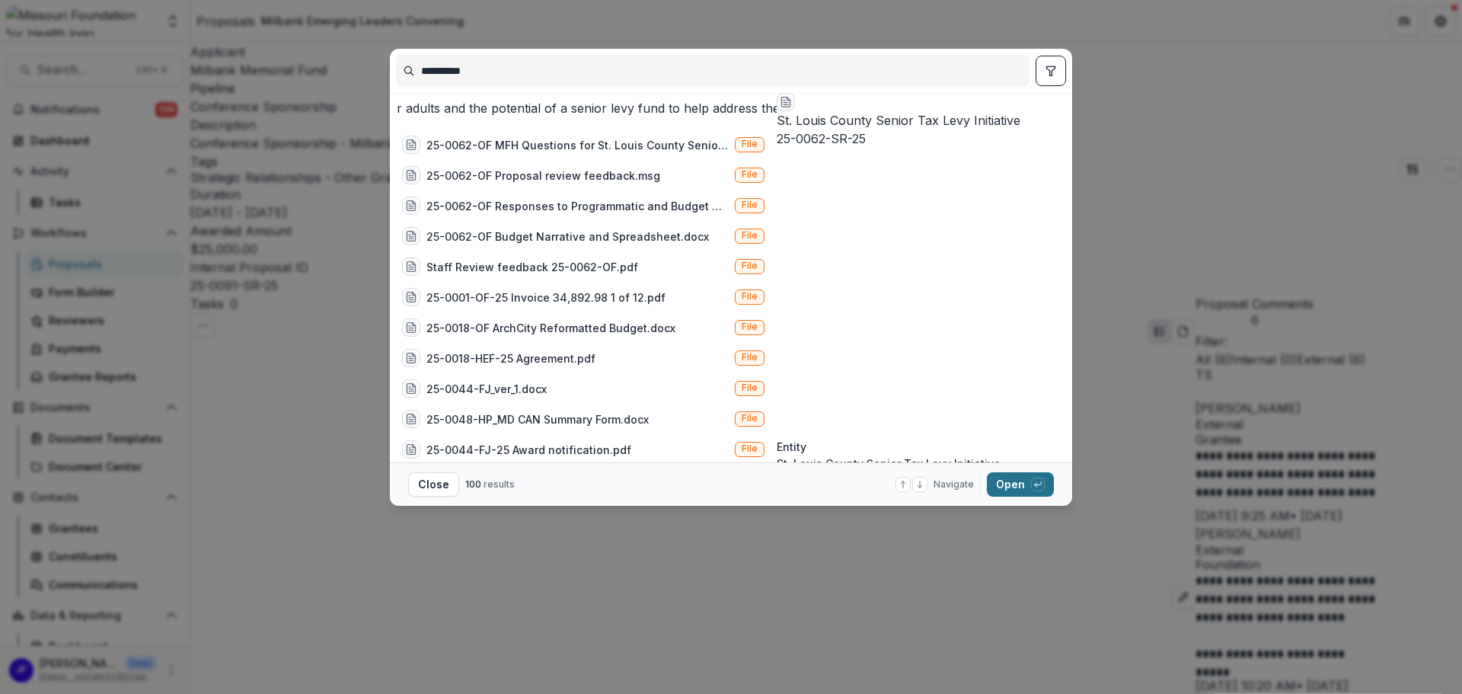
click at [1013, 485] on button "Open with enter key" at bounding box center [1020, 484] width 67 height 24
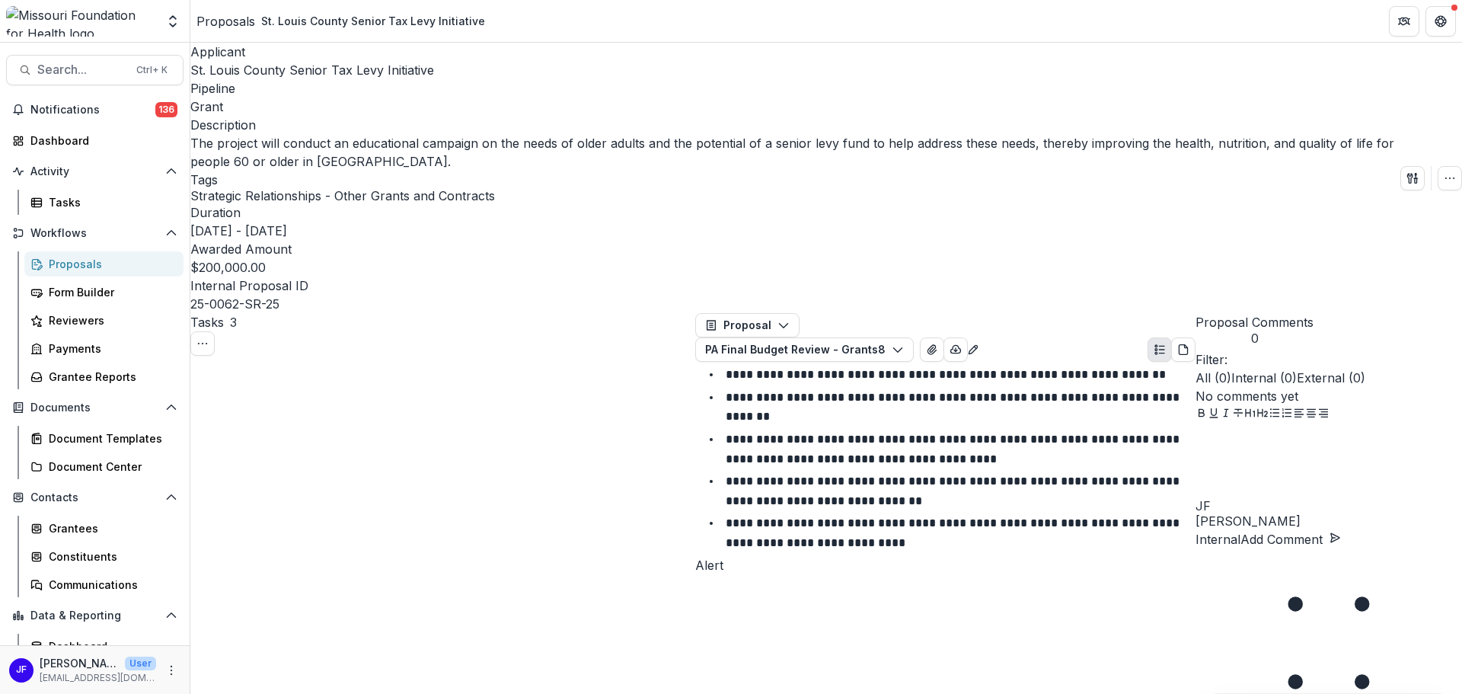
scroll to position [76, 0]
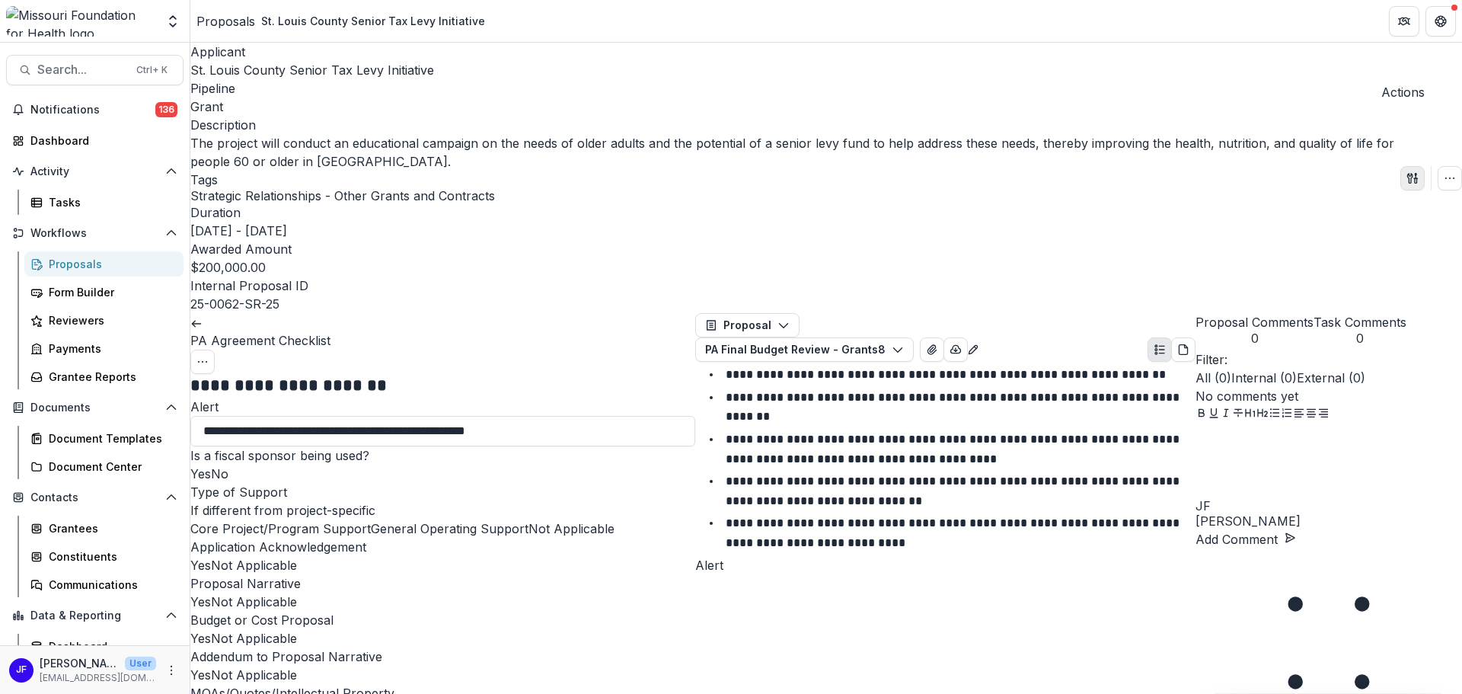
click at [1400, 166] on button "button" at bounding box center [1412, 178] width 24 height 24
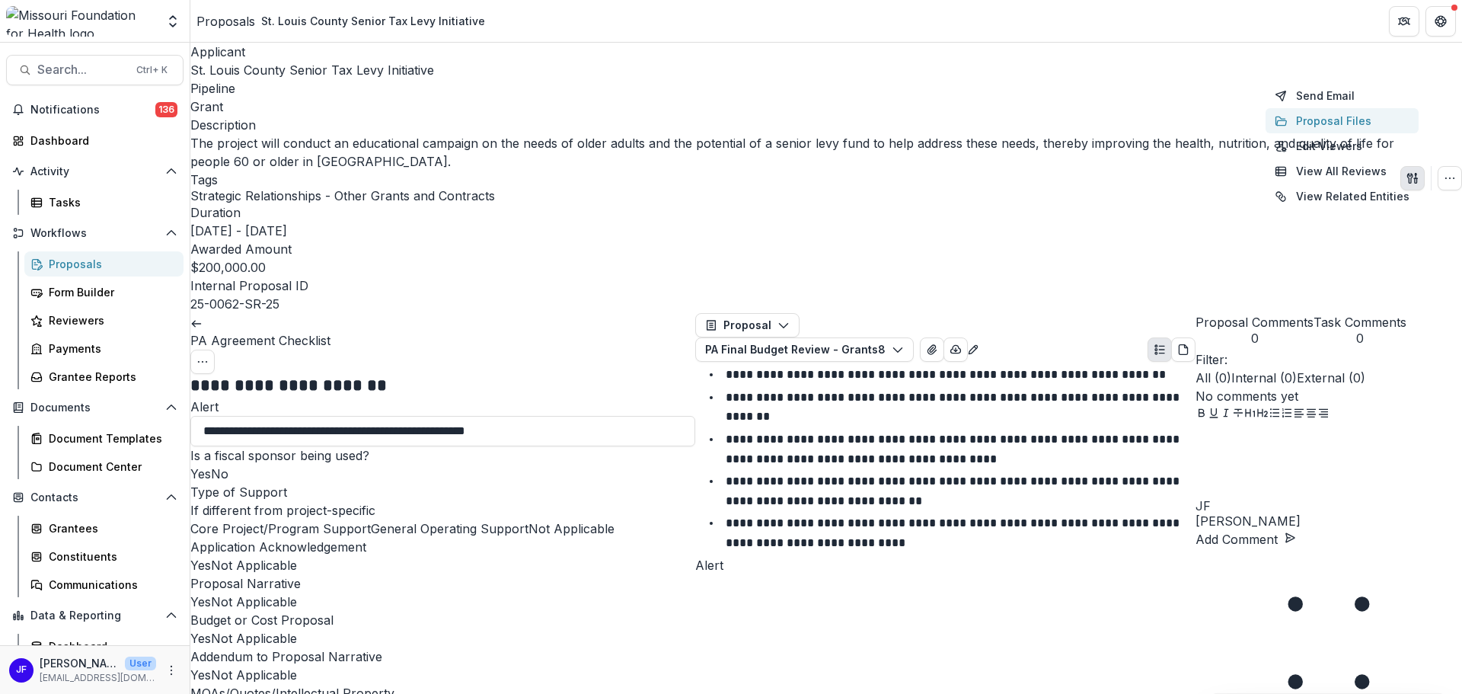
click at [1303, 121] on button "Proposal Files" at bounding box center [1341, 120] width 153 height 25
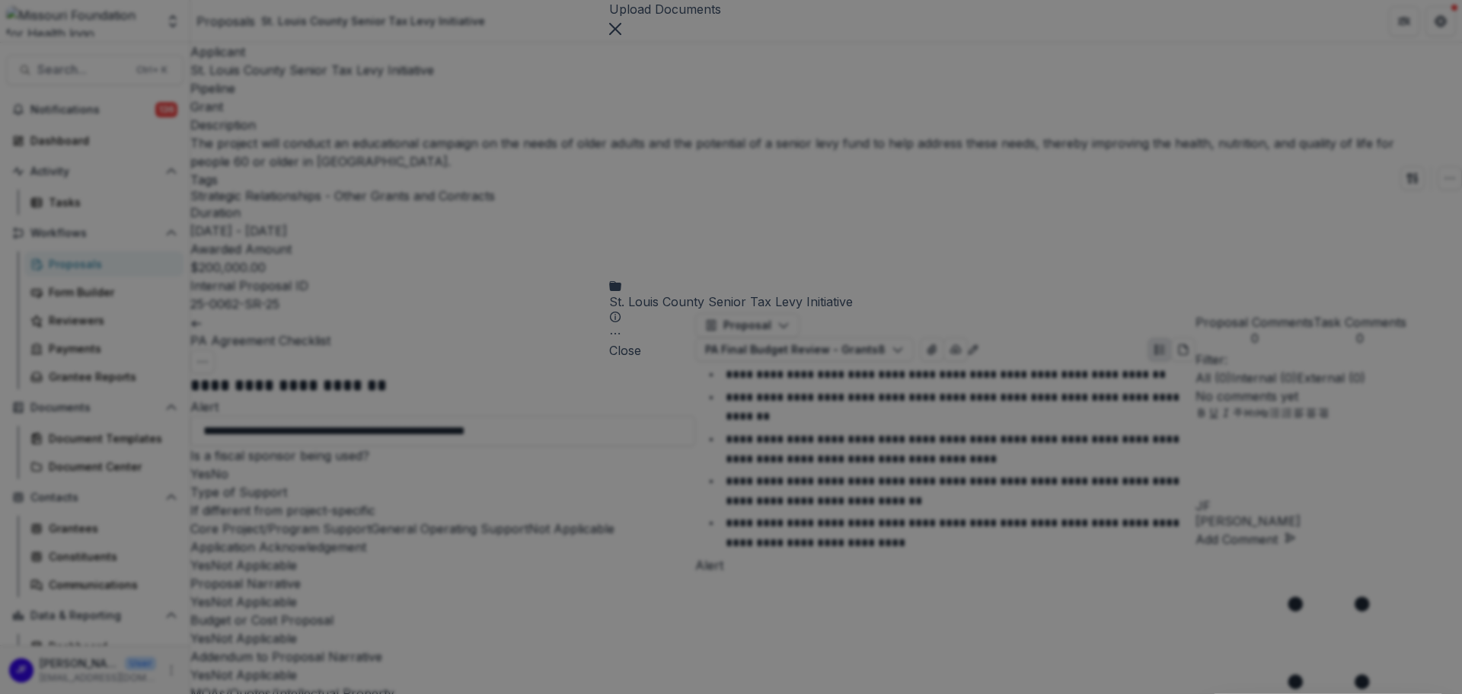
click at [609, 139] on icon at bounding box center [731, 159] width 244 height 244
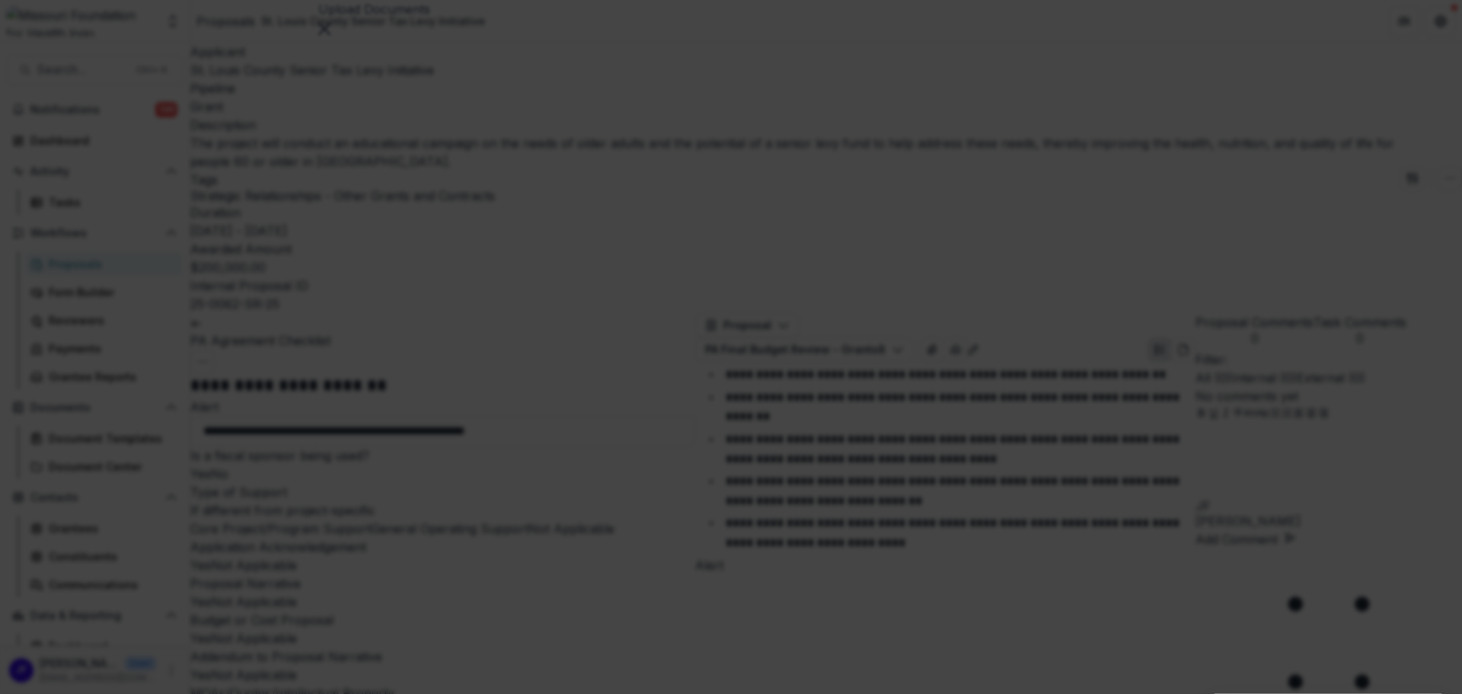
click at [12, 693] on icon "Close" at bounding box center [6, 704] width 12 height 12
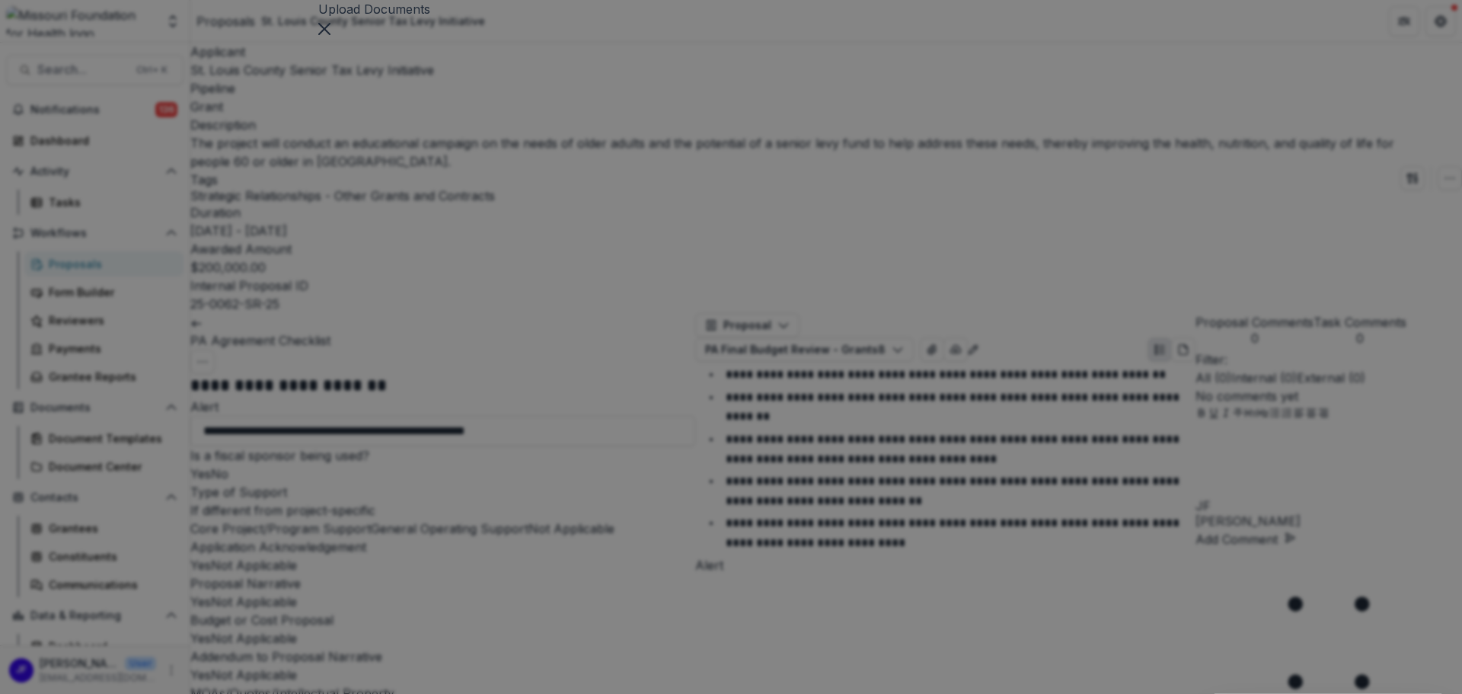
scroll to position [171, 0]
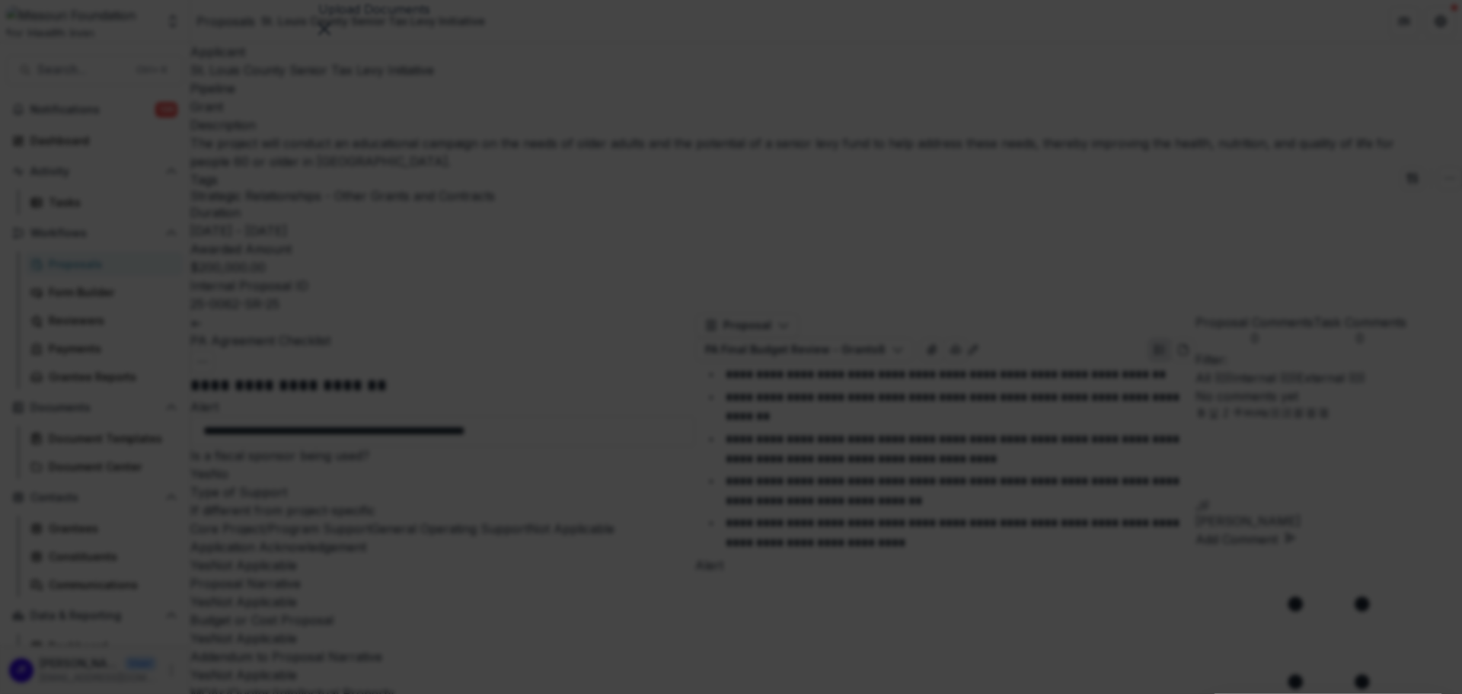
click at [12, 693] on icon "Close" at bounding box center [6, 704] width 12 height 12
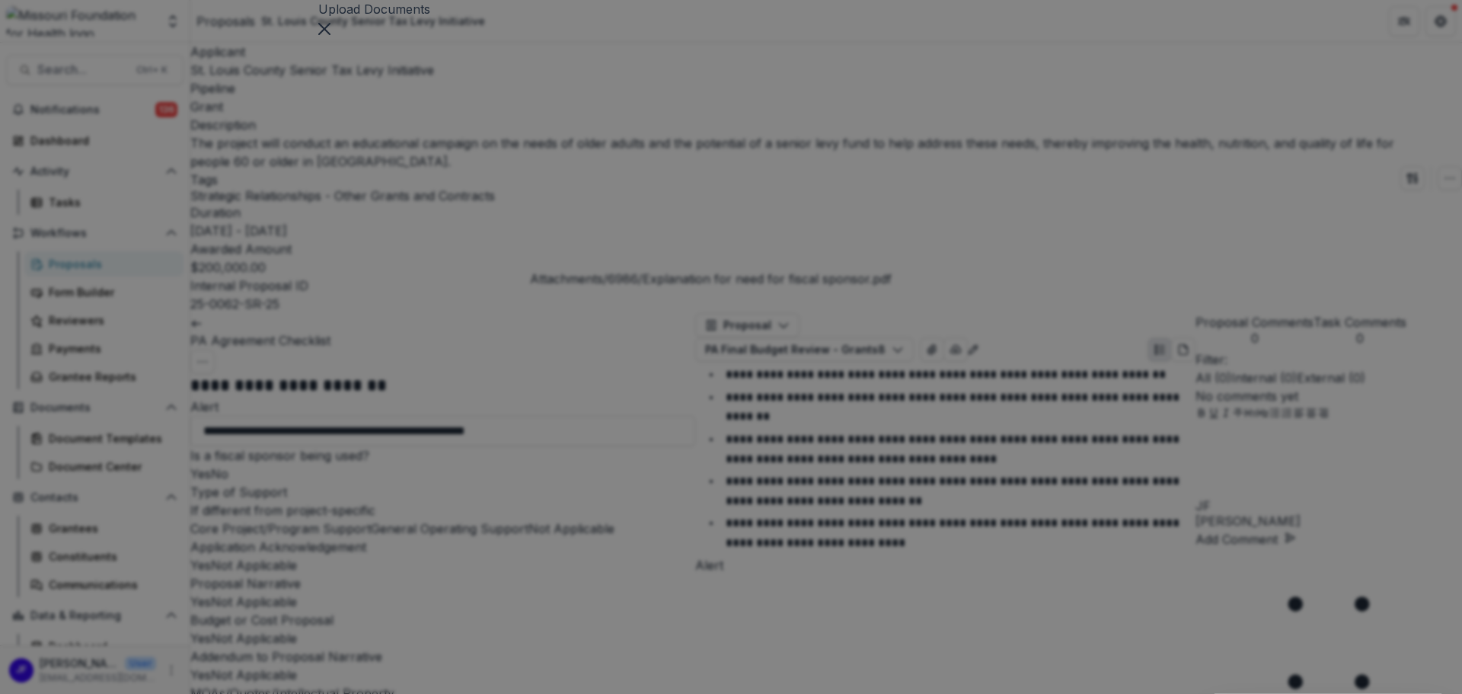
scroll to position [305, 0]
click at [1353, 458] on button "Download" at bounding box center [1400, 470] width 94 height 25
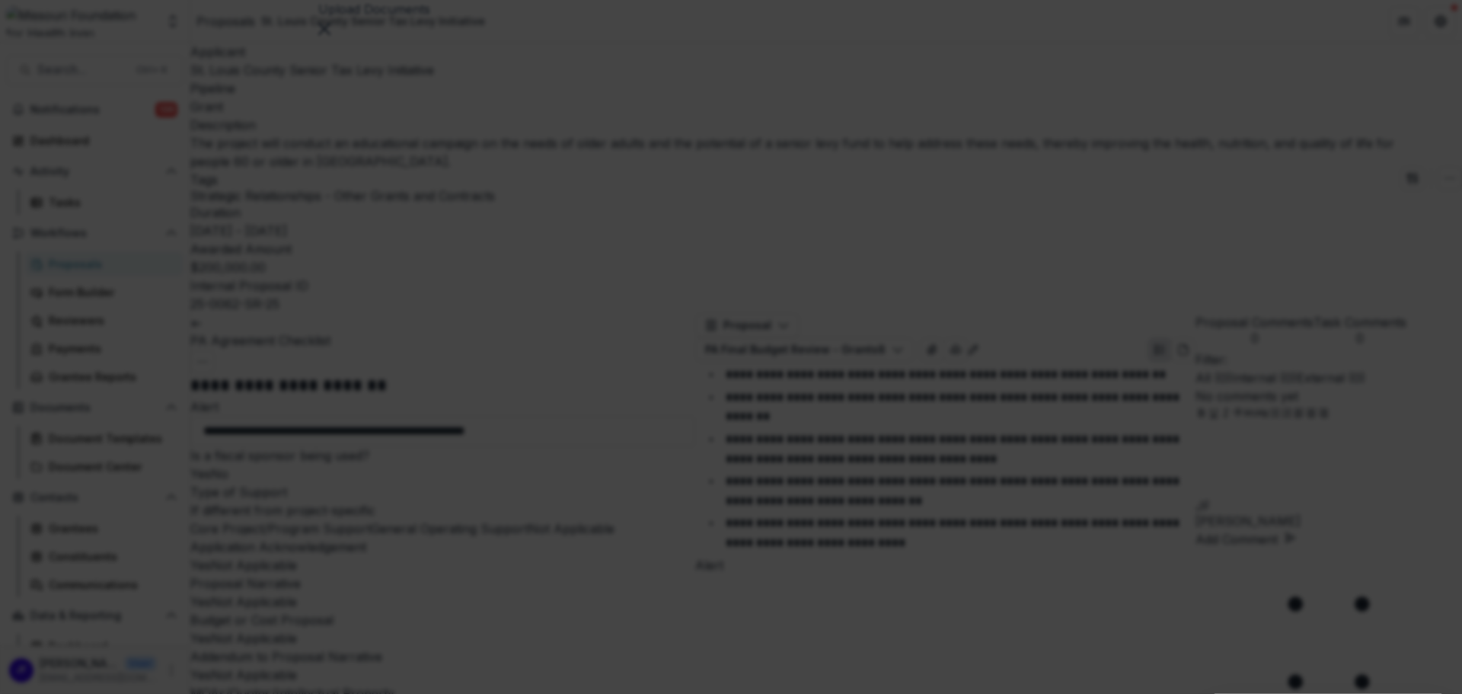
click at [12, 693] on icon "Close" at bounding box center [6, 704] width 12 height 12
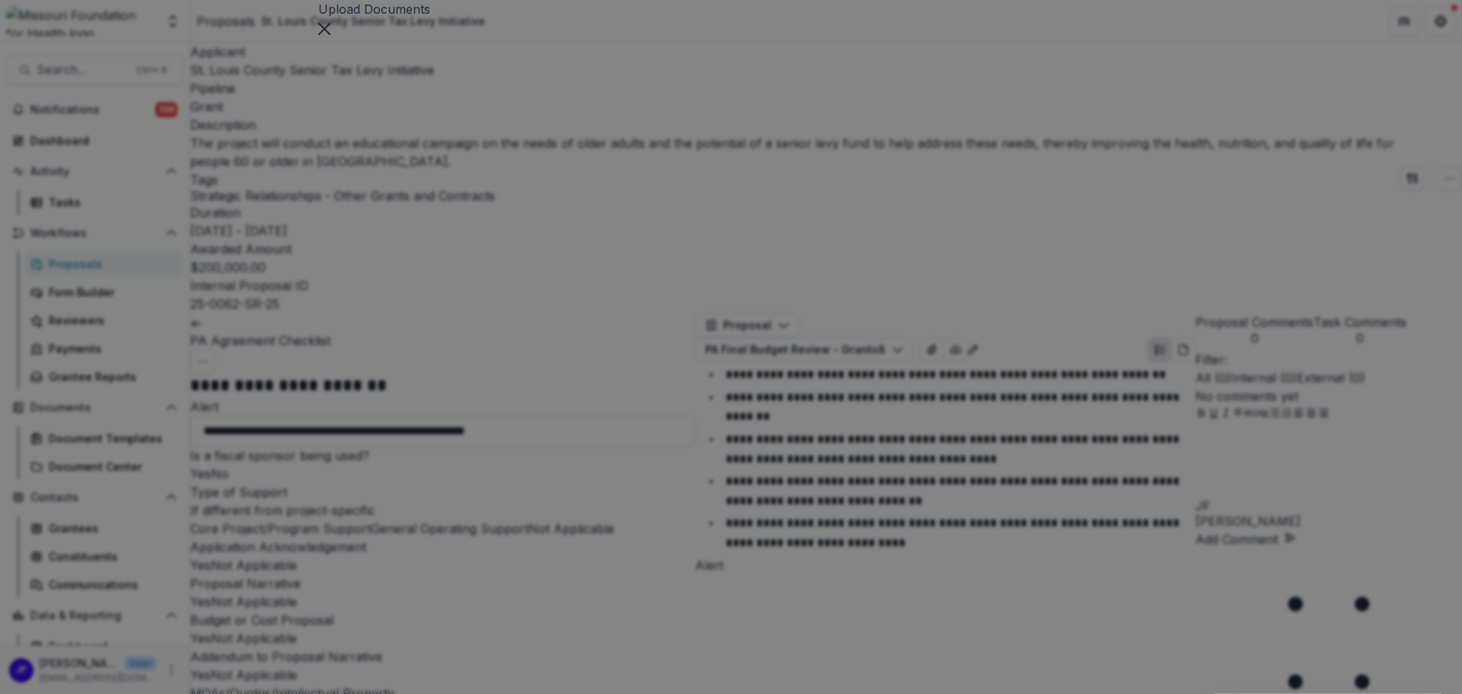
scroll to position [665, 0]
